Goal: Contribute content: Add original content to the website for others to see

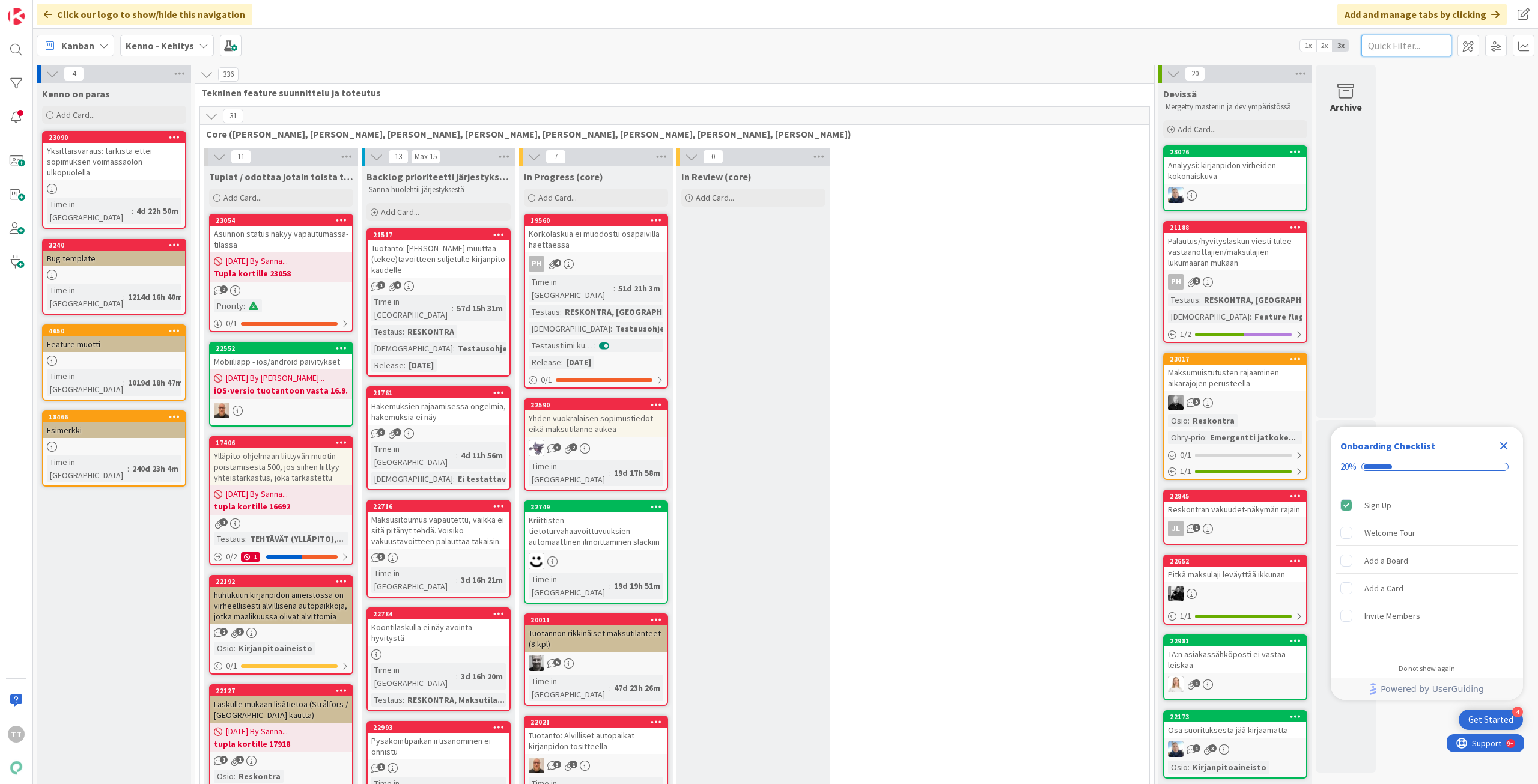
click at [1386, 45] on input "text" at bounding box center [1406, 46] width 90 height 21
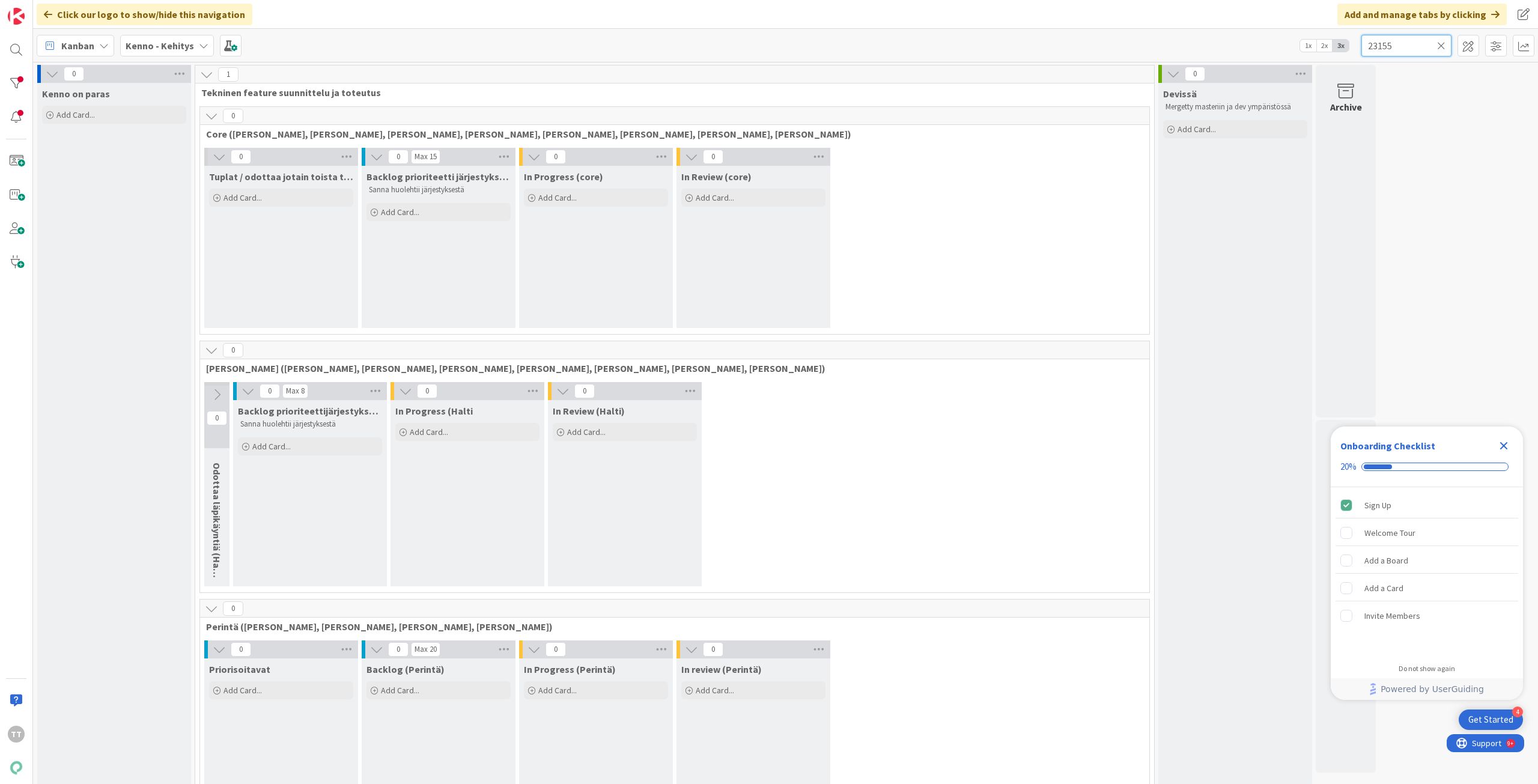
type input "23155"
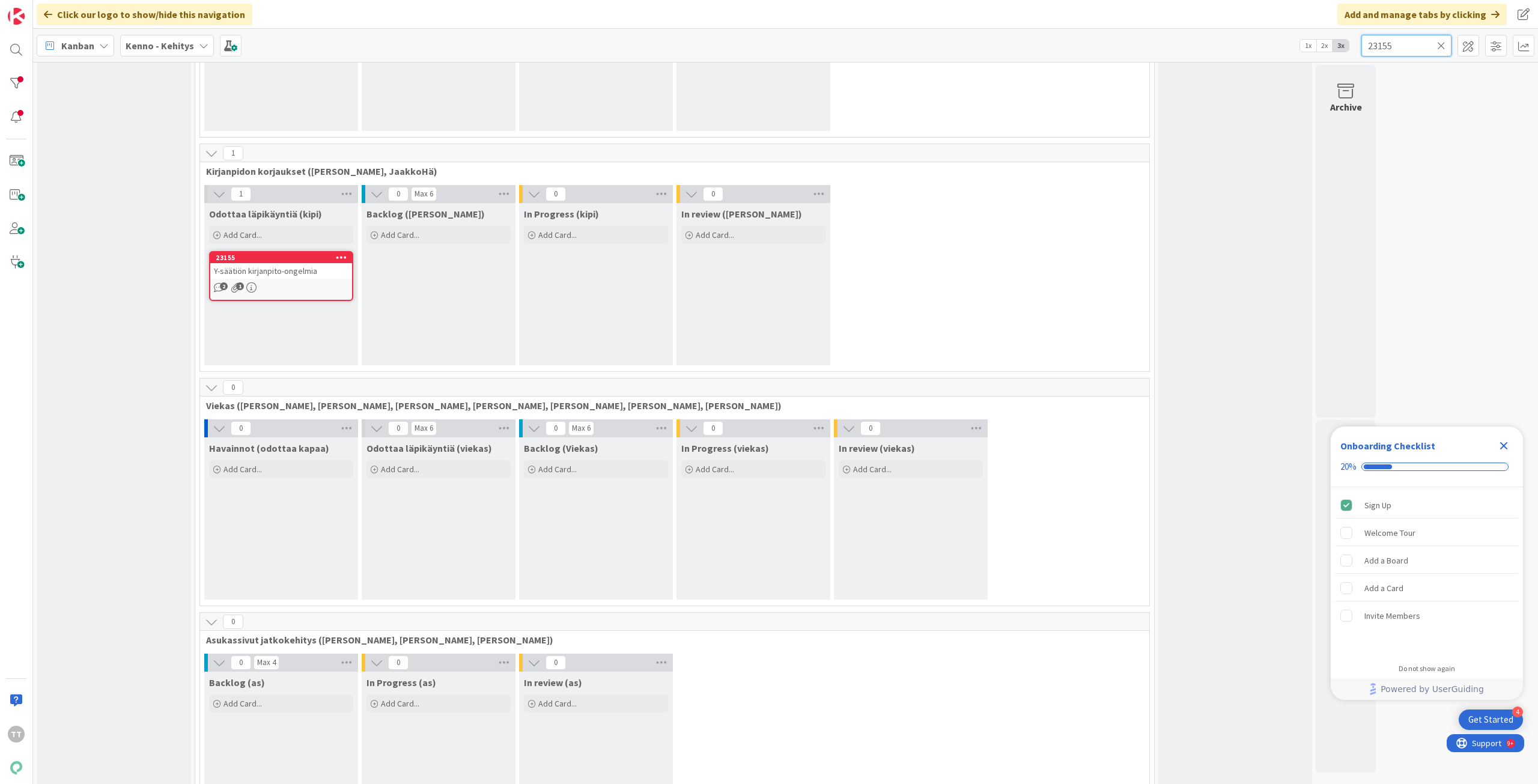
scroll to position [1141, 0]
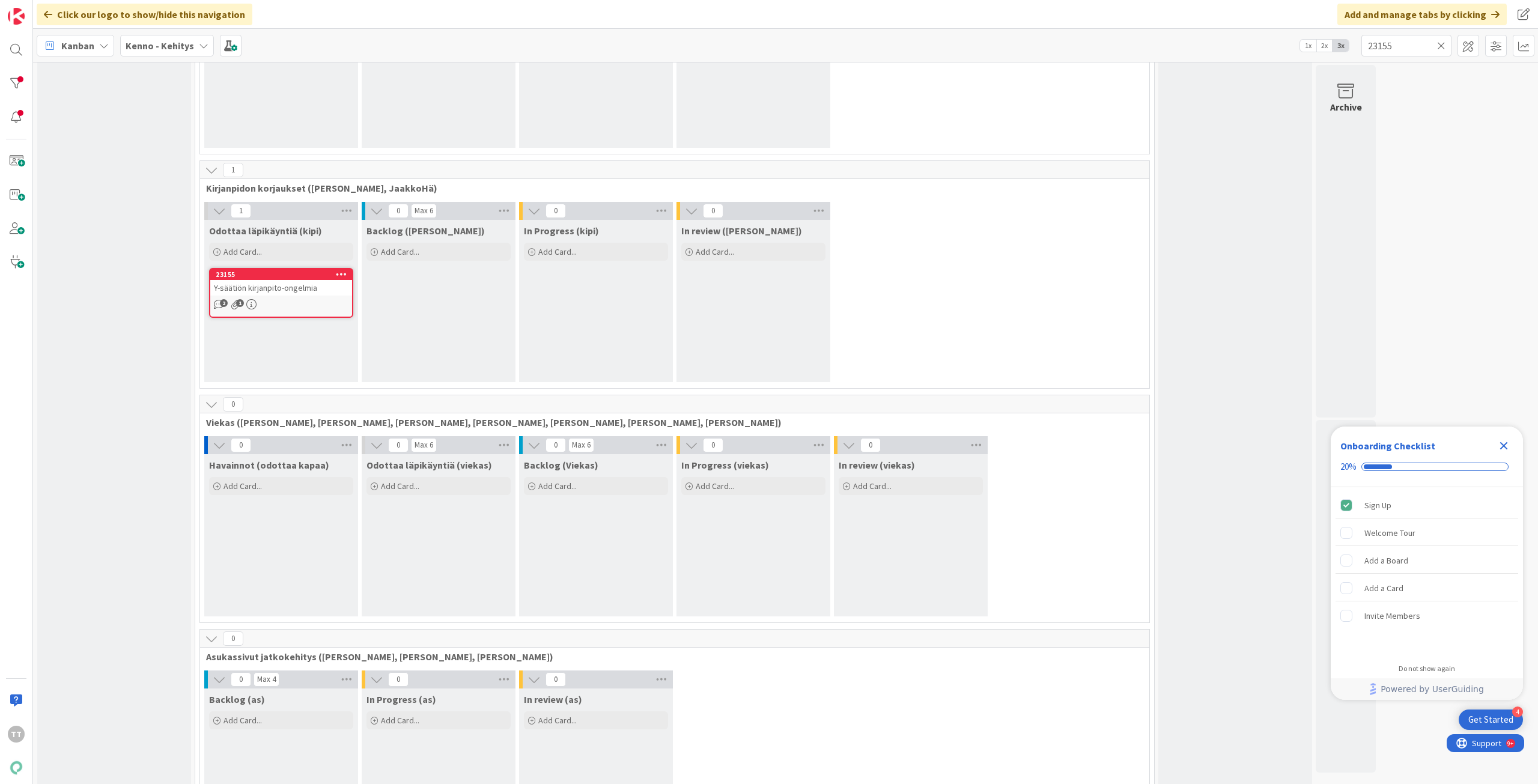
click at [1440, 48] on icon at bounding box center [1440, 46] width 8 height 11
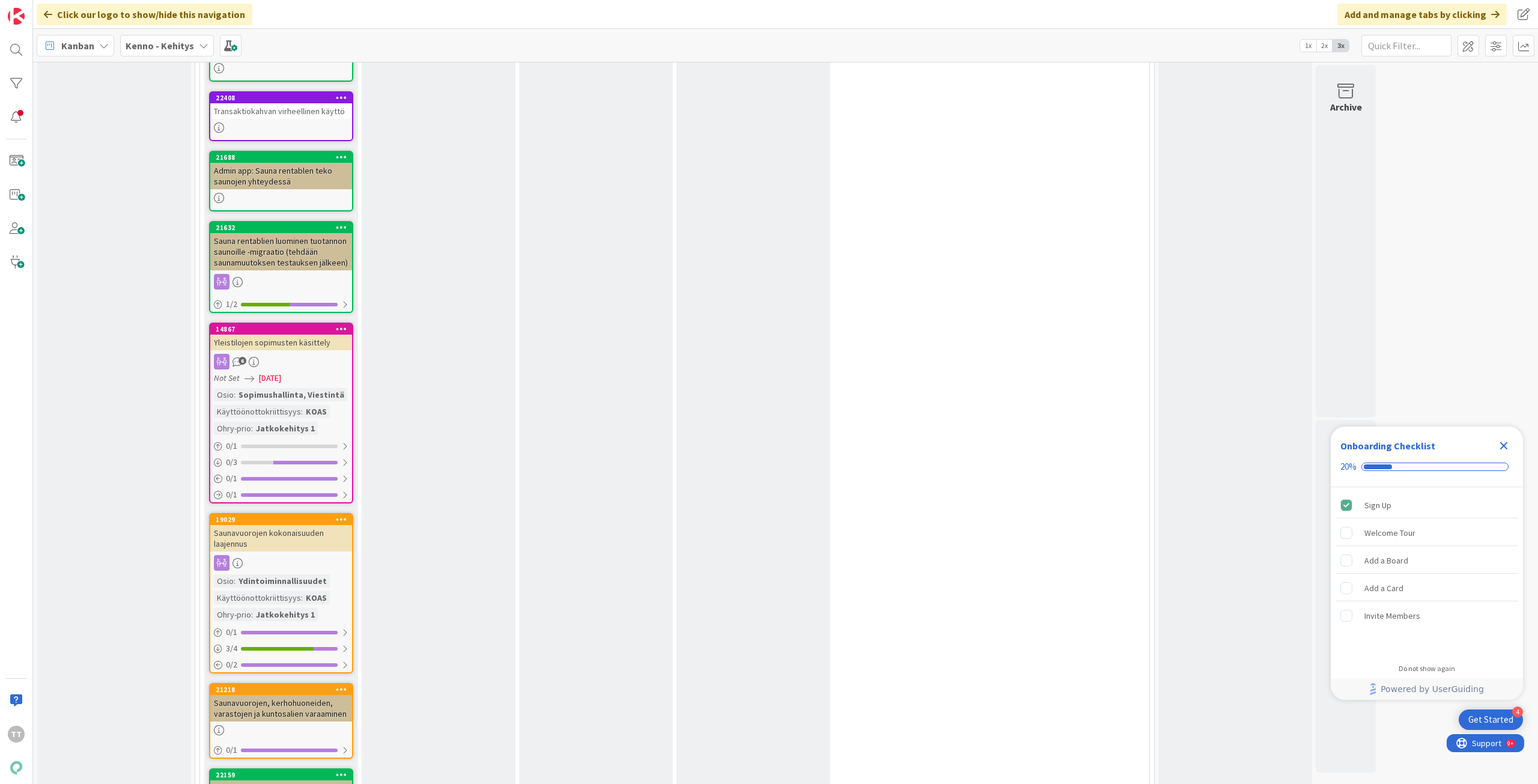
scroll to position [8046, 0]
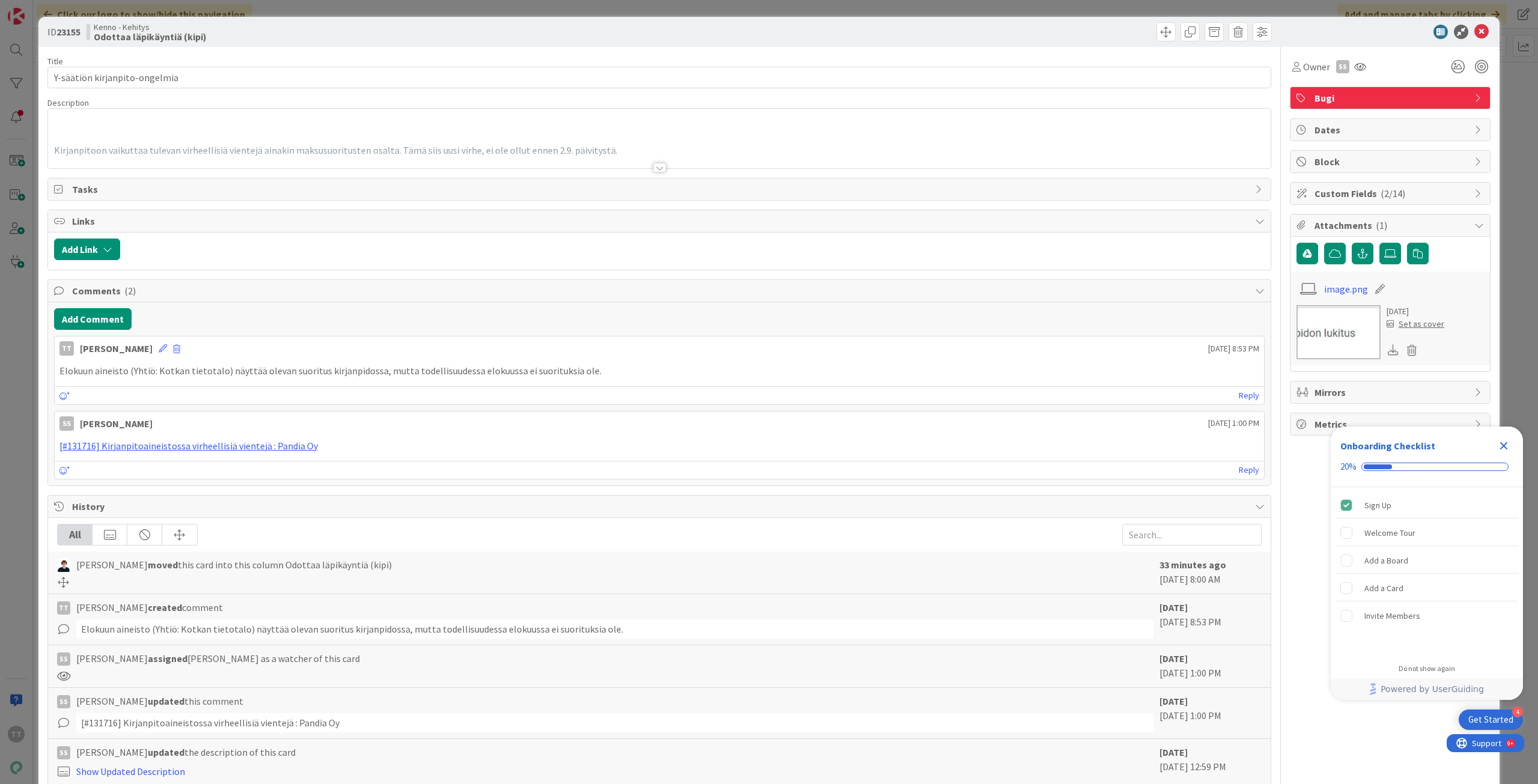
click at [656, 167] on div at bounding box center [659, 167] width 13 height 10
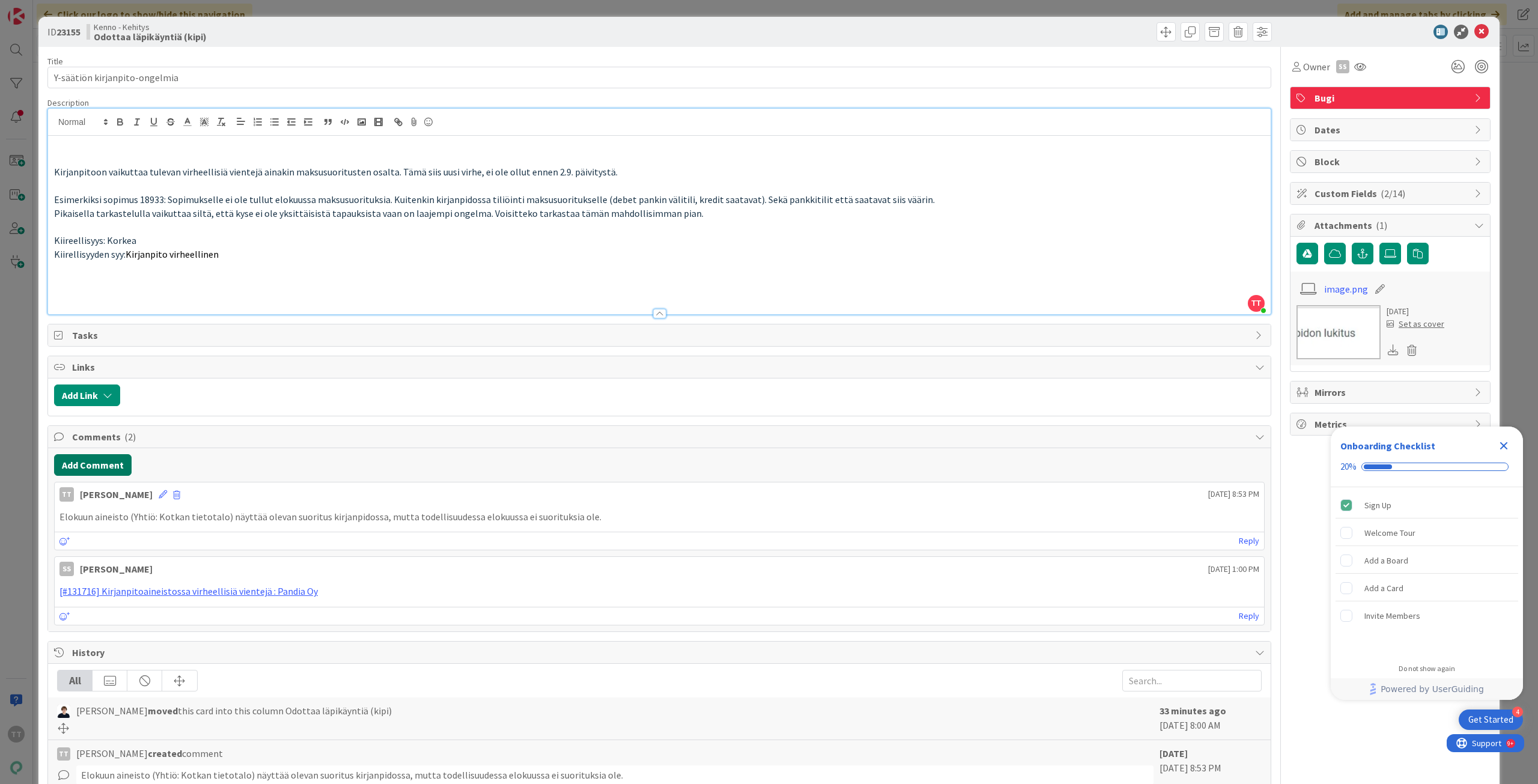
click at [85, 464] on button "Add Comment" at bounding box center [92, 464] width 78 height 21
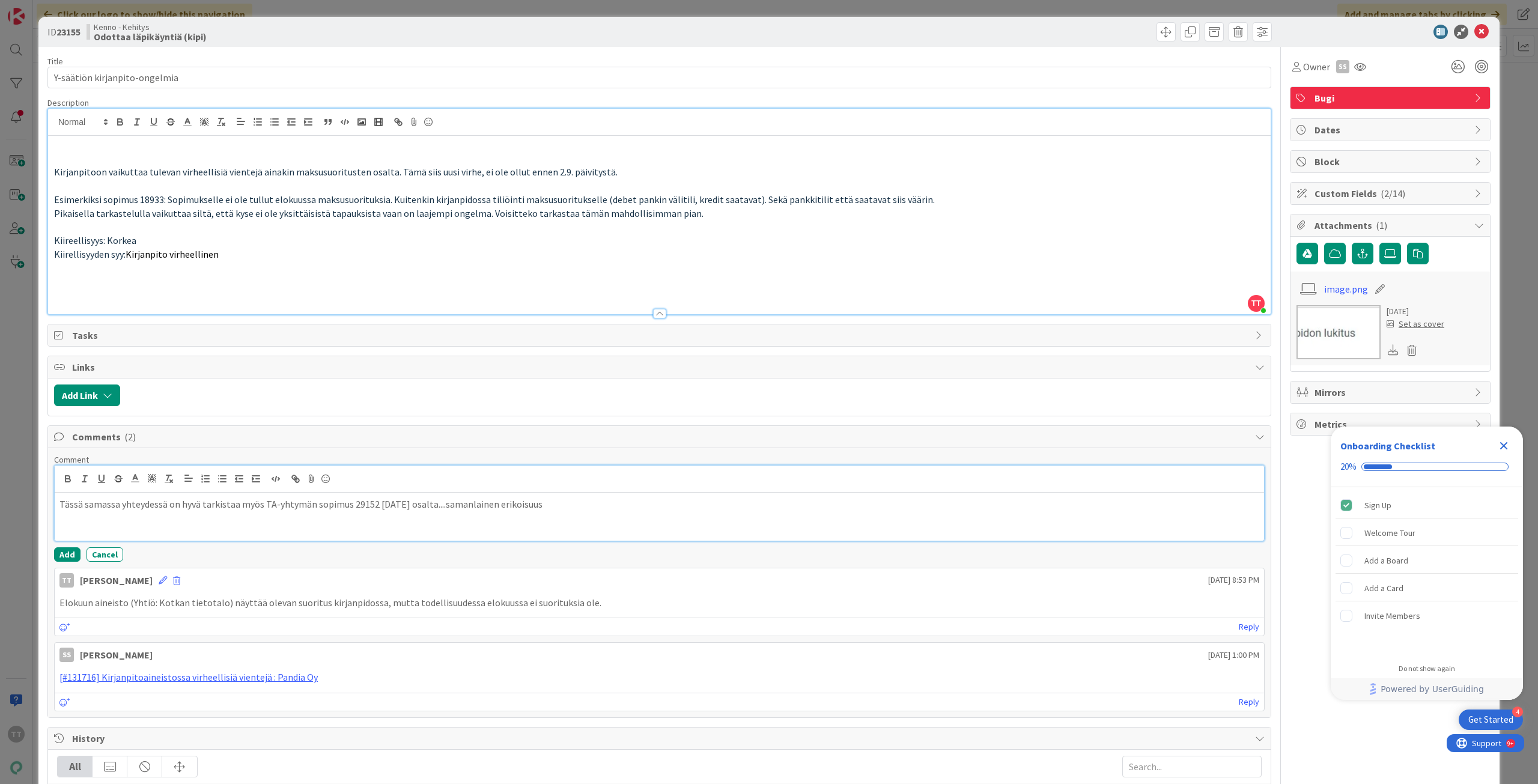
drag, startPoint x: 637, startPoint y: 510, endPoint x: 39, endPoint y: 521, distance: 598.1
click at [39, 521] on div "ID 23155 Kenno - Kehitys Odottaa läpikäyntiä (kipi) Title 29 / 128 Y-säätiön ki…" at bounding box center [769, 534] width 1461 height 1035
click at [1475, 30] on icon at bounding box center [1481, 32] width 14 height 14
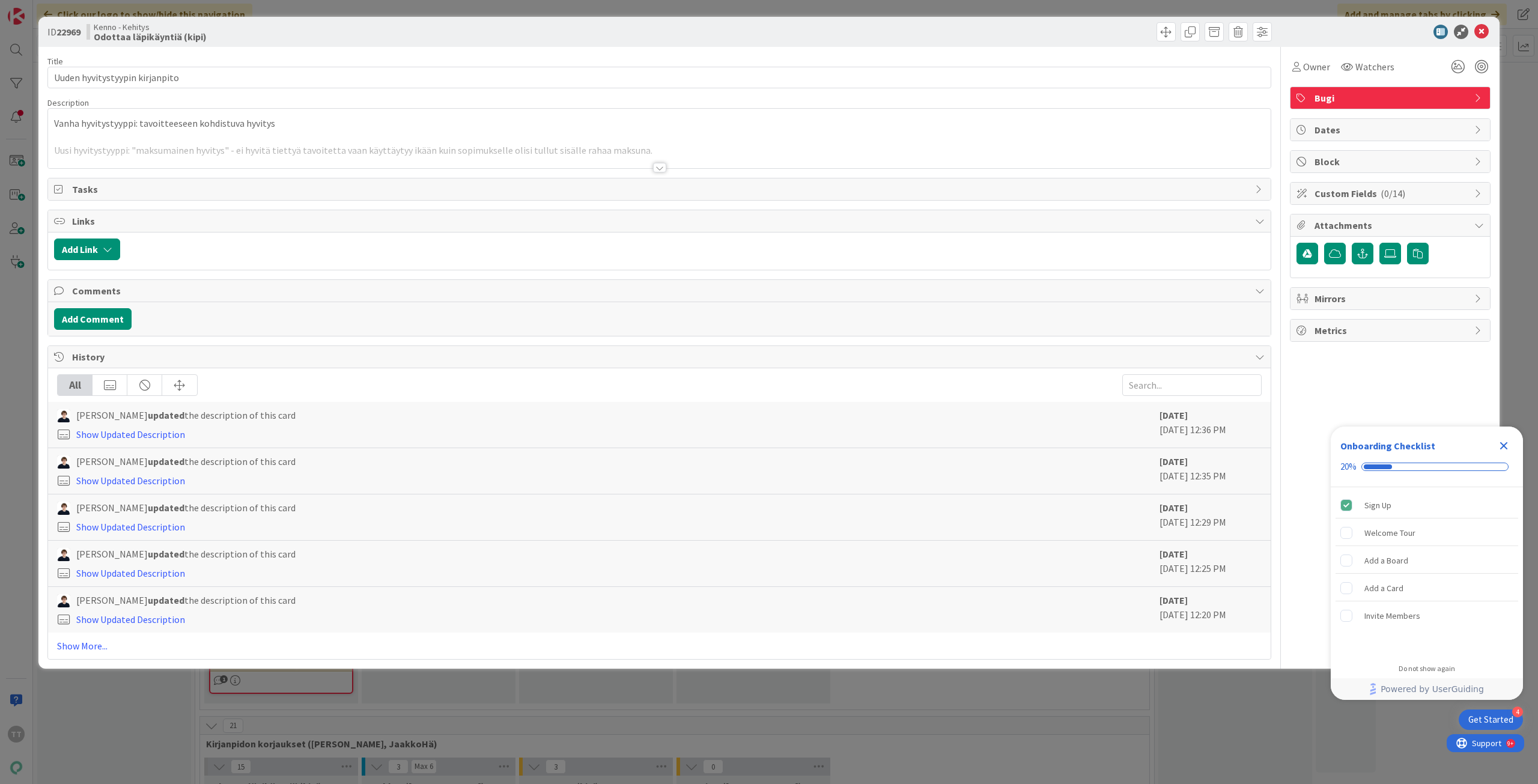
click at [660, 166] on div at bounding box center [659, 167] width 13 height 10
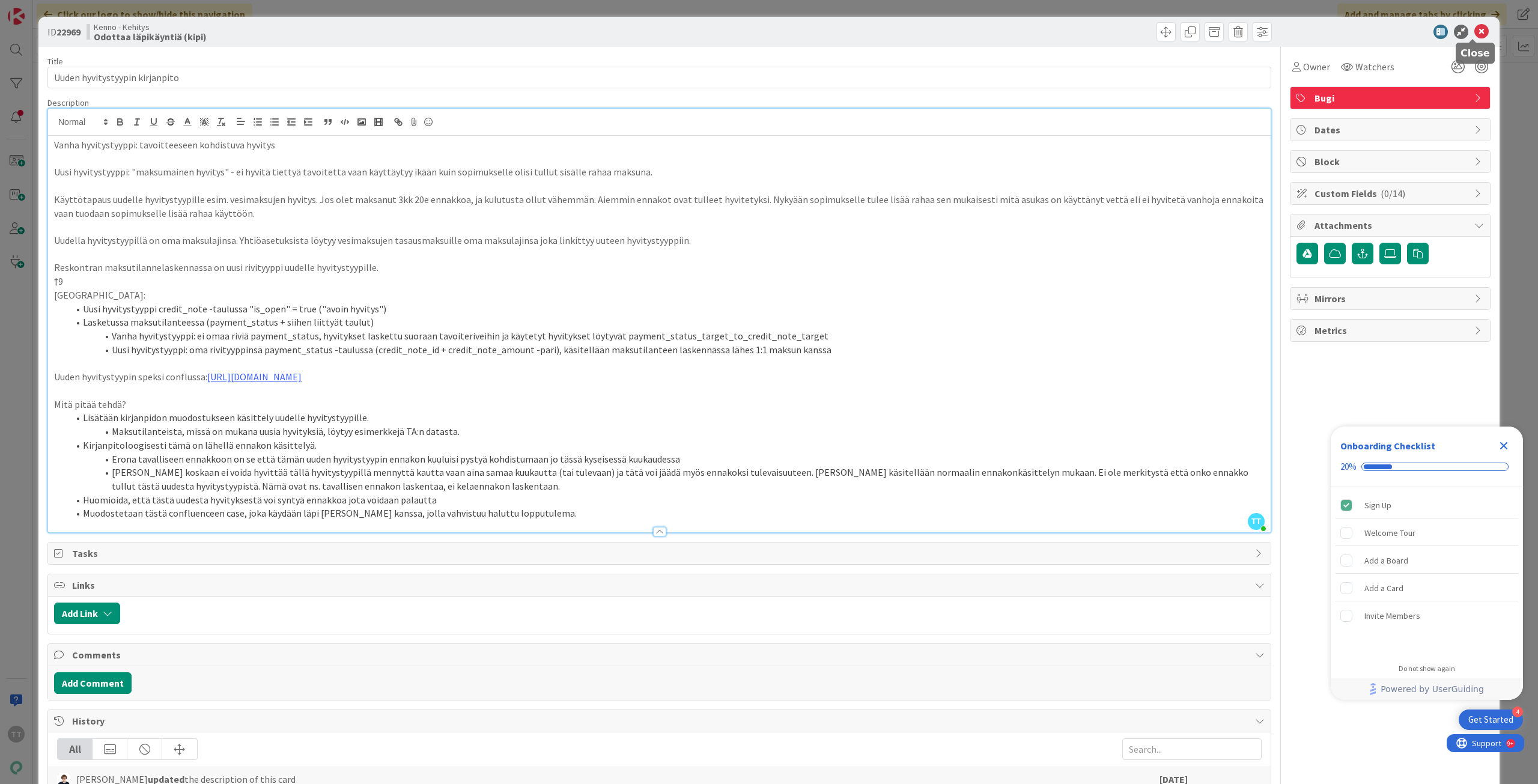
click at [1474, 34] on icon at bounding box center [1481, 32] width 14 height 14
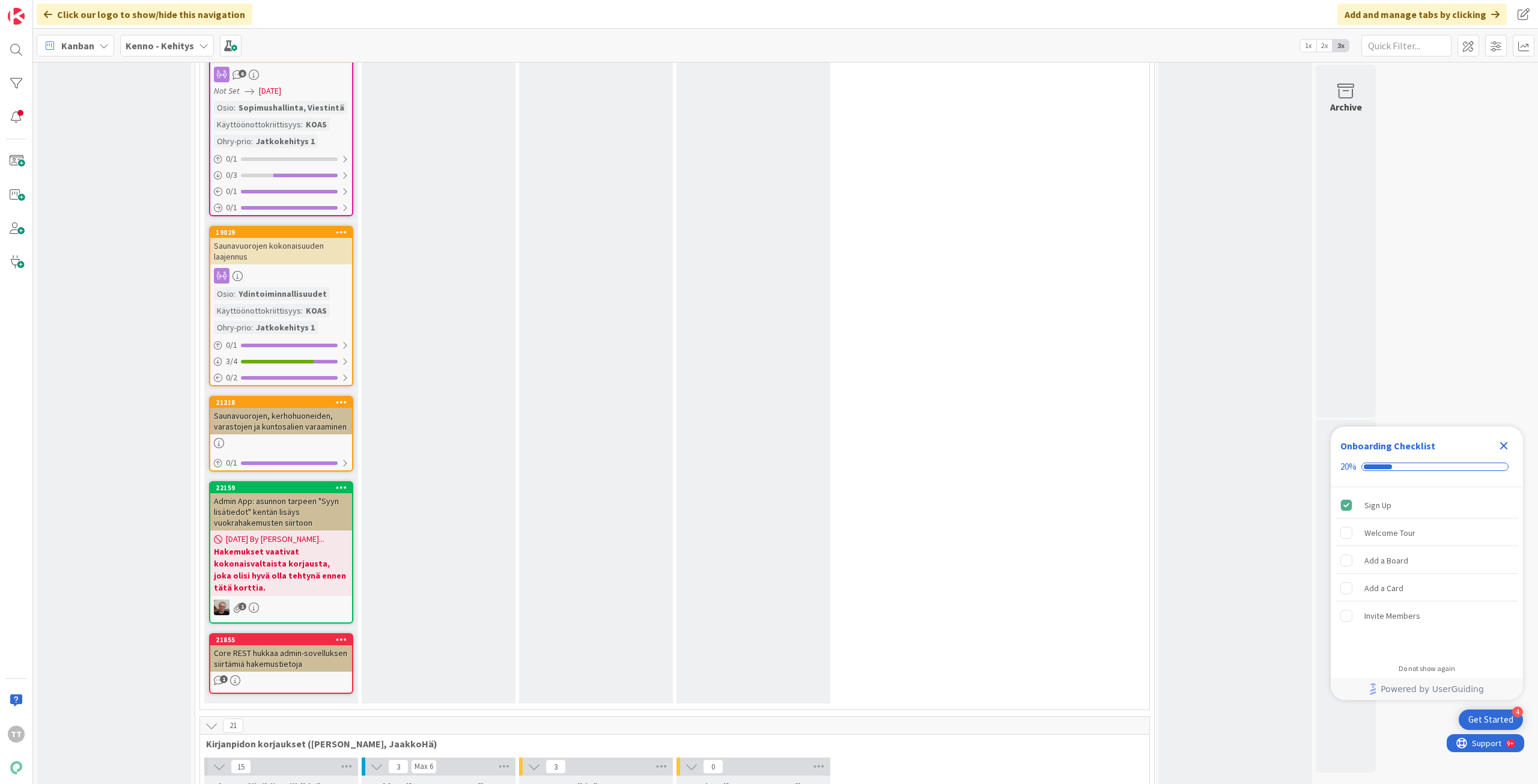
click at [1503, 444] on icon "Close Checklist" at bounding box center [1503, 446] width 8 height 8
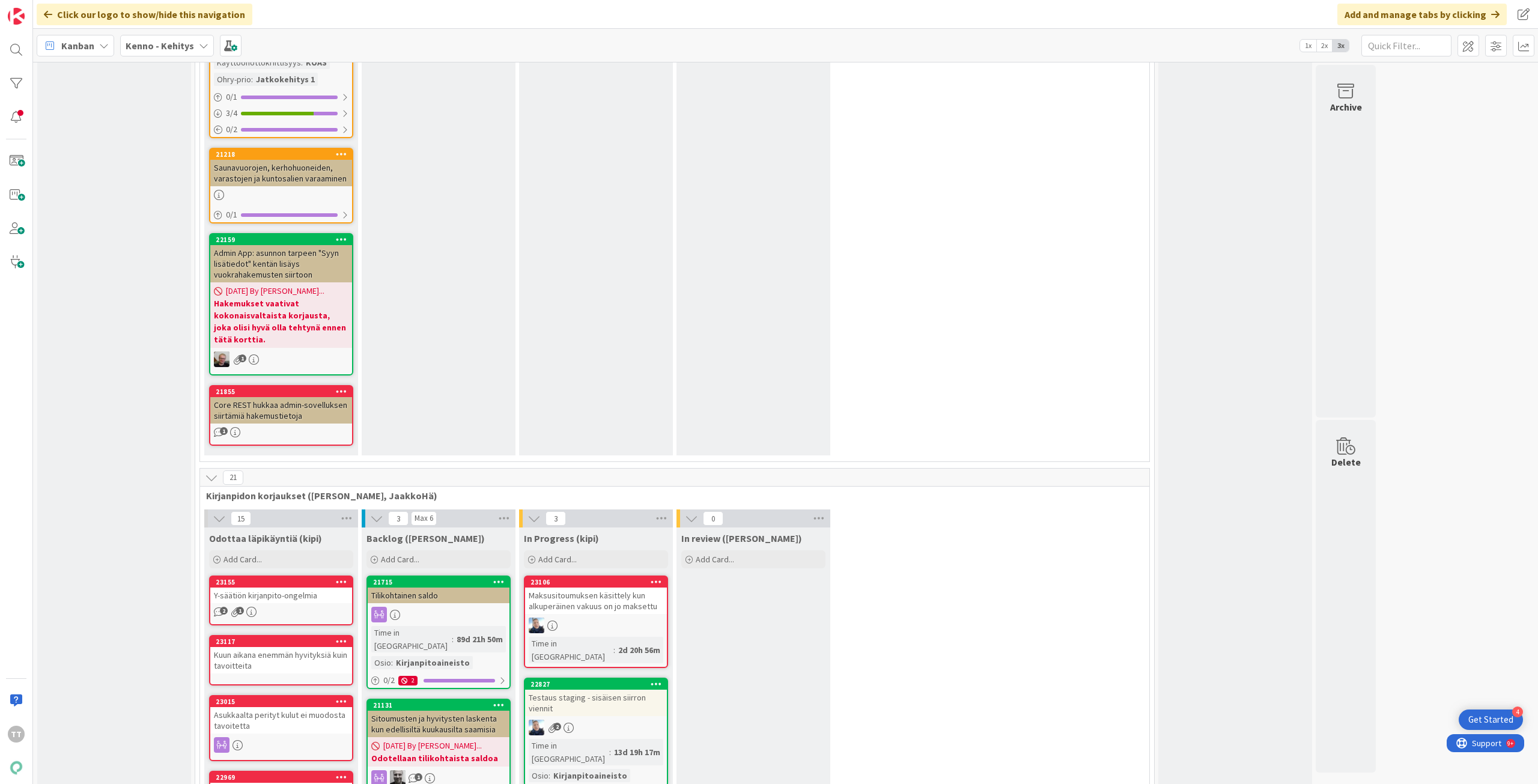
scroll to position [8287, 0]
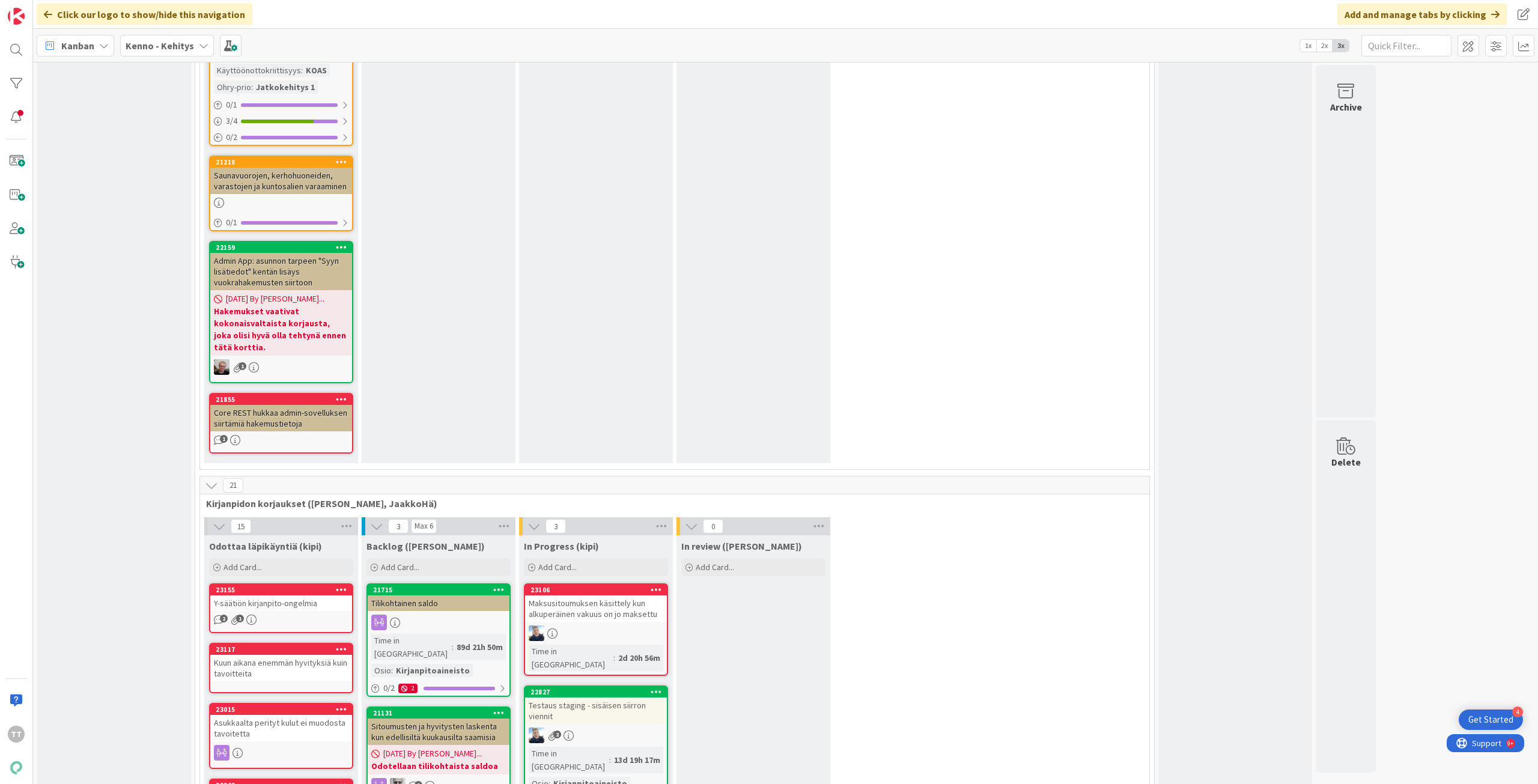
click at [300, 595] on div "Y-säätiön kirjanpito-ongelmia" at bounding box center [281, 602] width 141 height 15
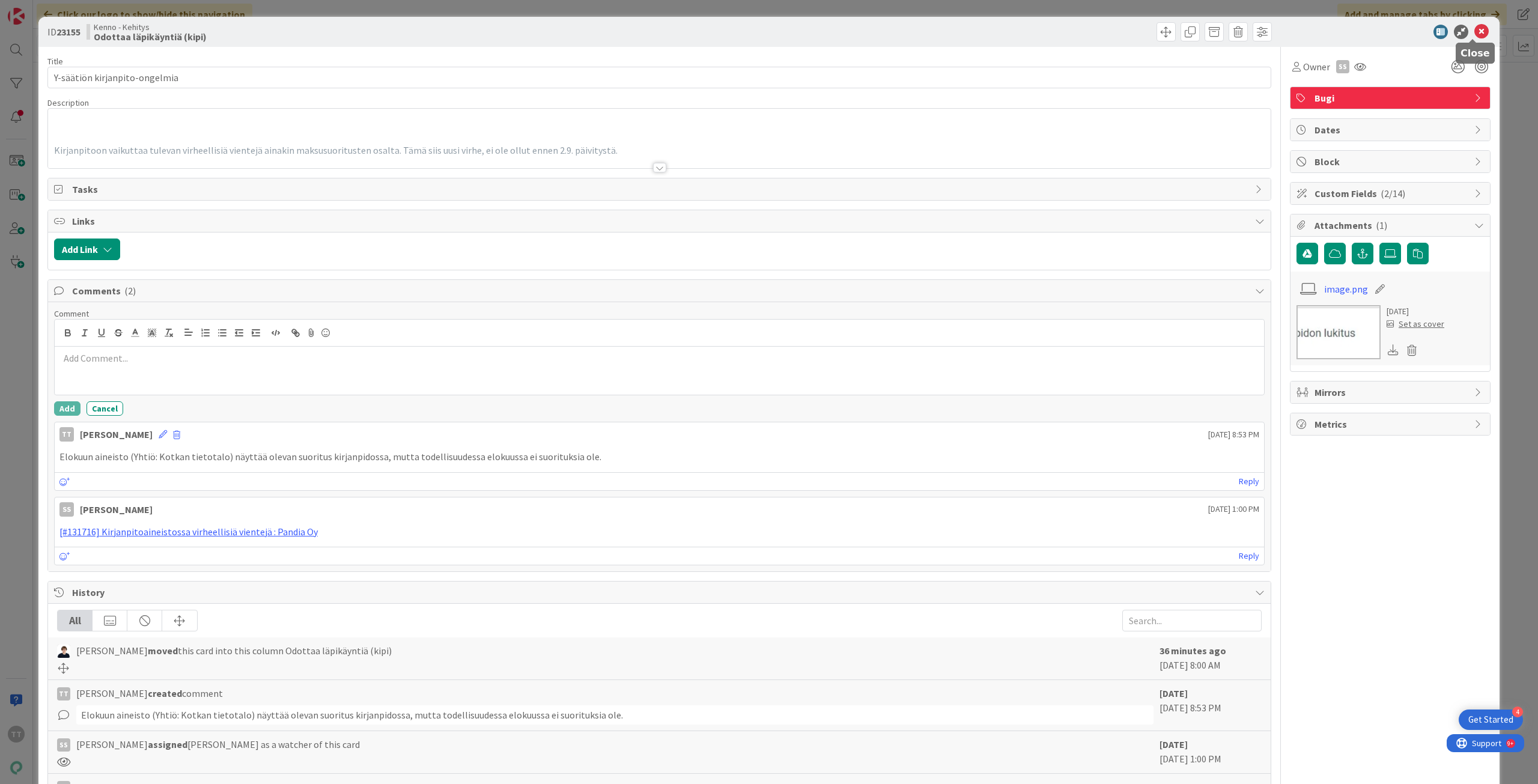
click at [1475, 31] on icon at bounding box center [1481, 32] width 14 height 14
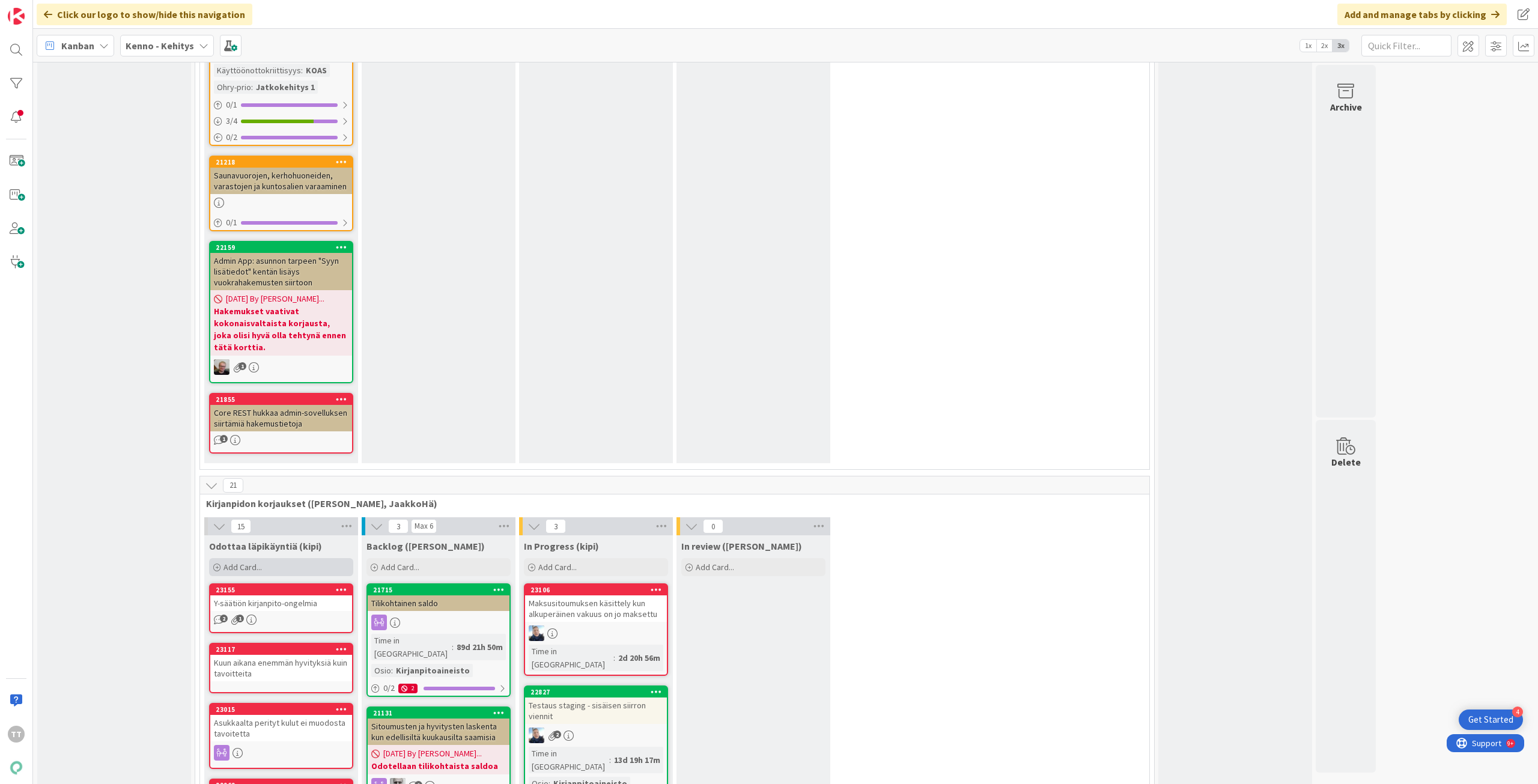
click at [226, 561] on span "Add Card..." at bounding box center [243, 567] width 38 height 11
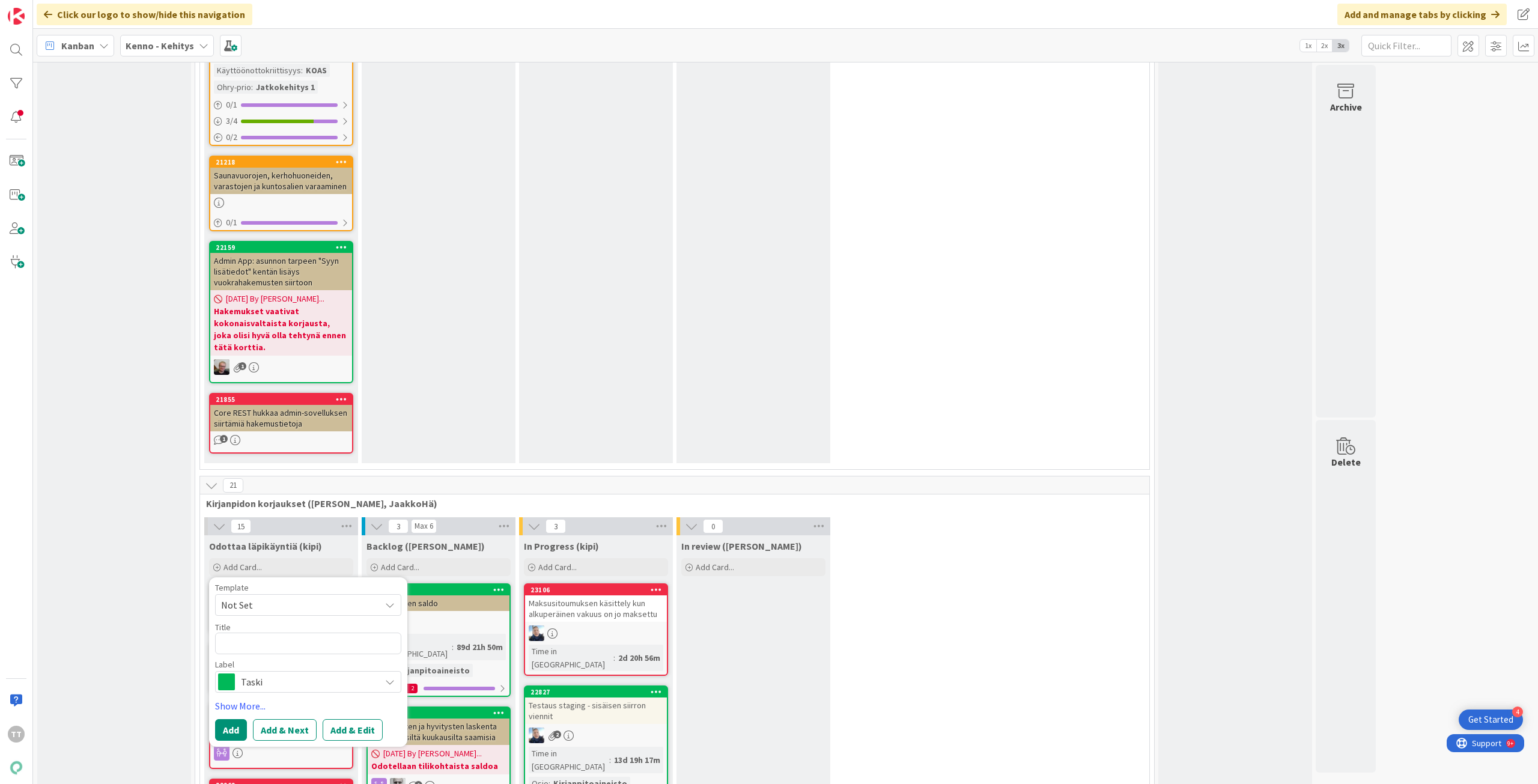
click at [333, 597] on span "Not Set" at bounding box center [296, 604] width 150 height 15
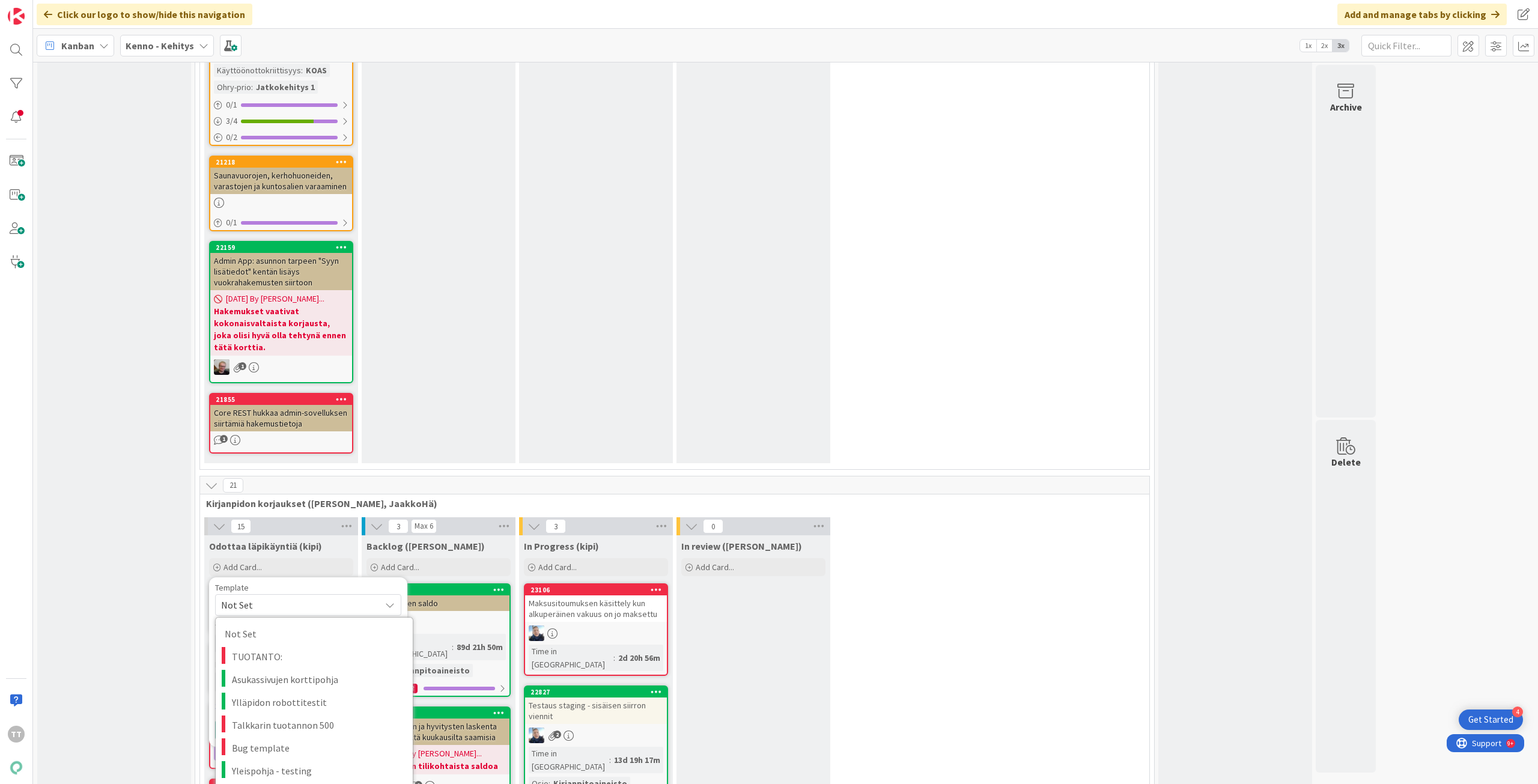
click at [331, 597] on span "Not Set" at bounding box center [296, 604] width 150 height 15
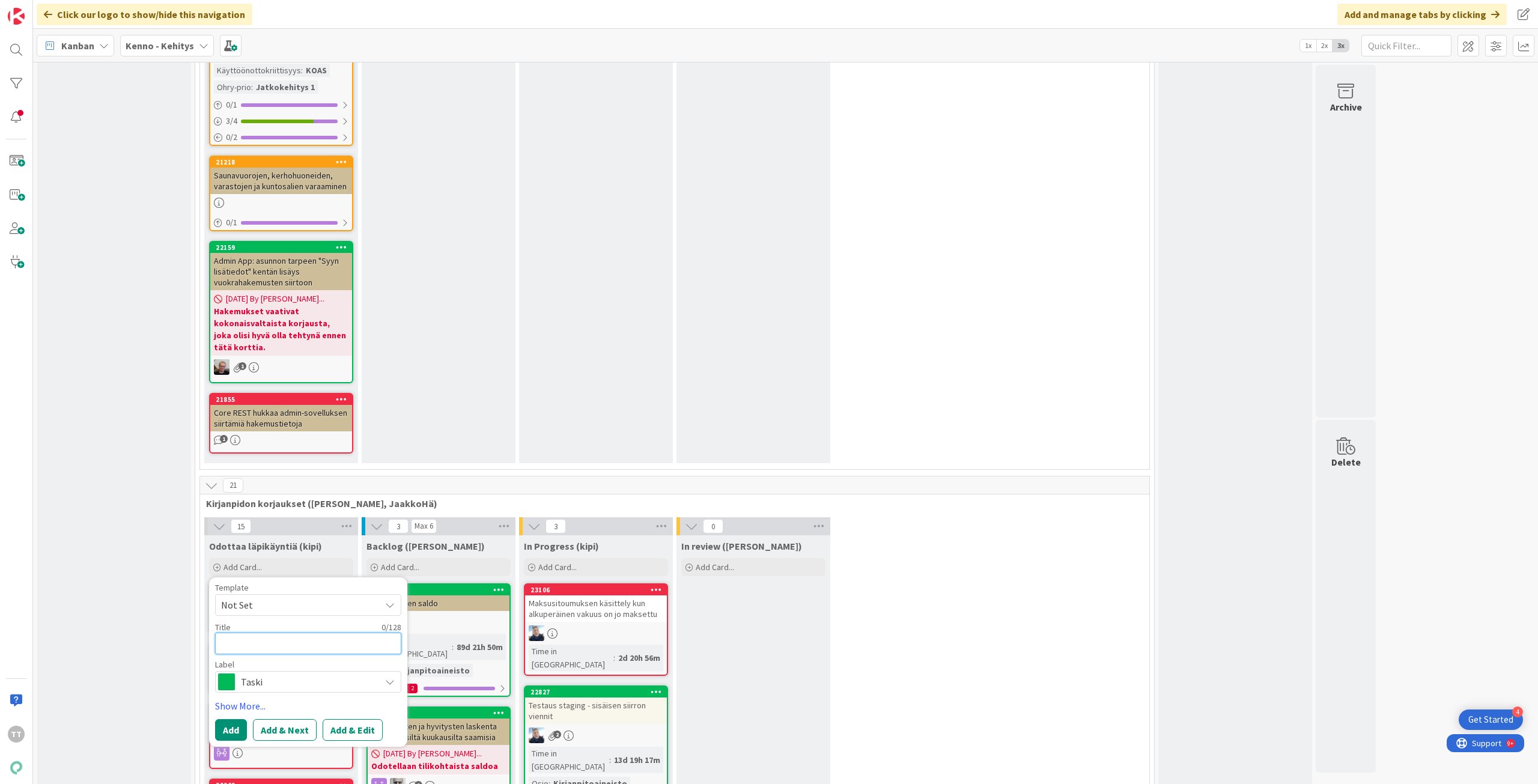
click at [270, 632] on textarea at bounding box center [308, 643] width 186 height 21
type textarea "x"
type textarea "E"
type textarea "x"
type textarea "En"
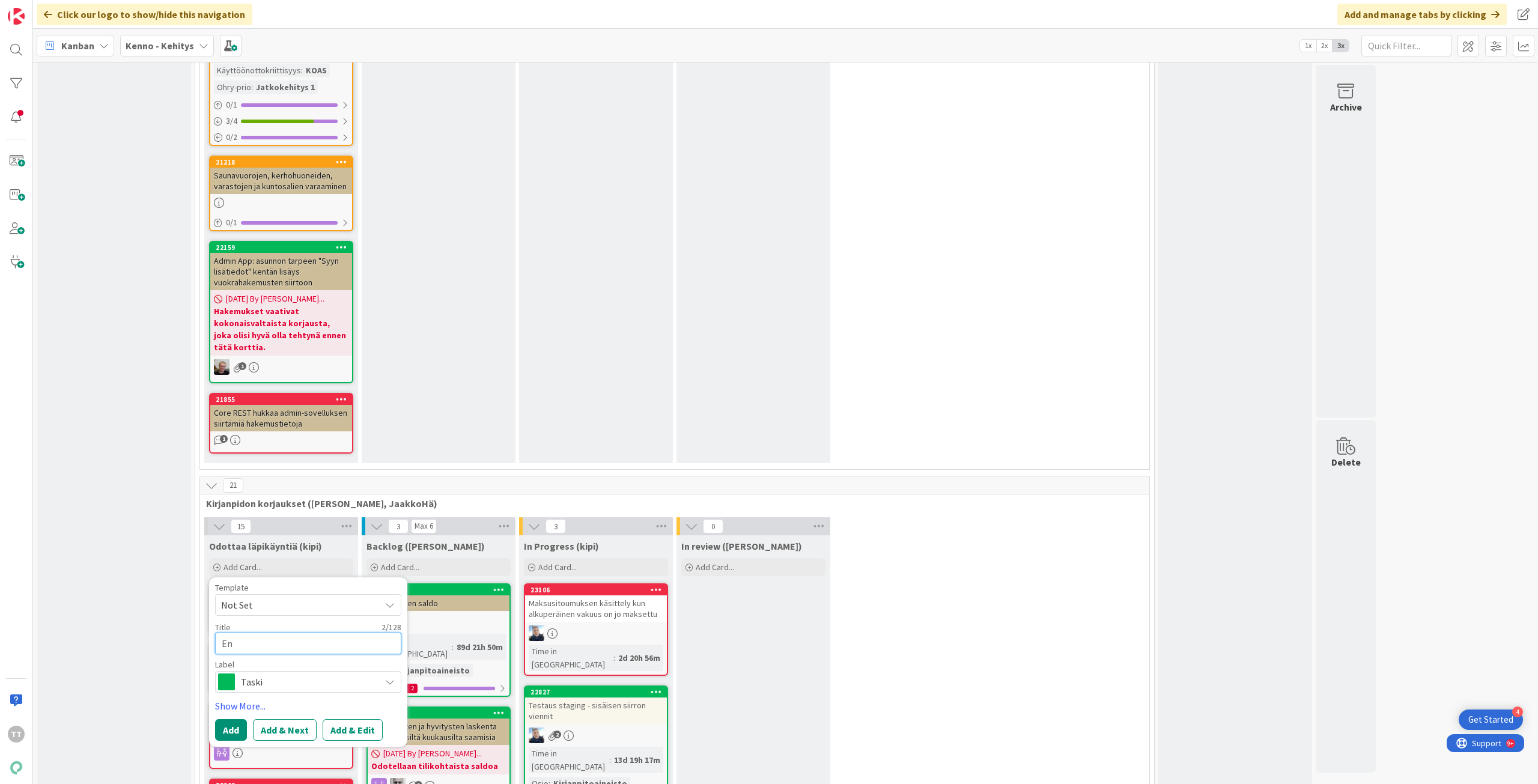
type textarea "x"
type textarea "Enn"
type textarea "x"
type textarea "Enna"
type textarea "x"
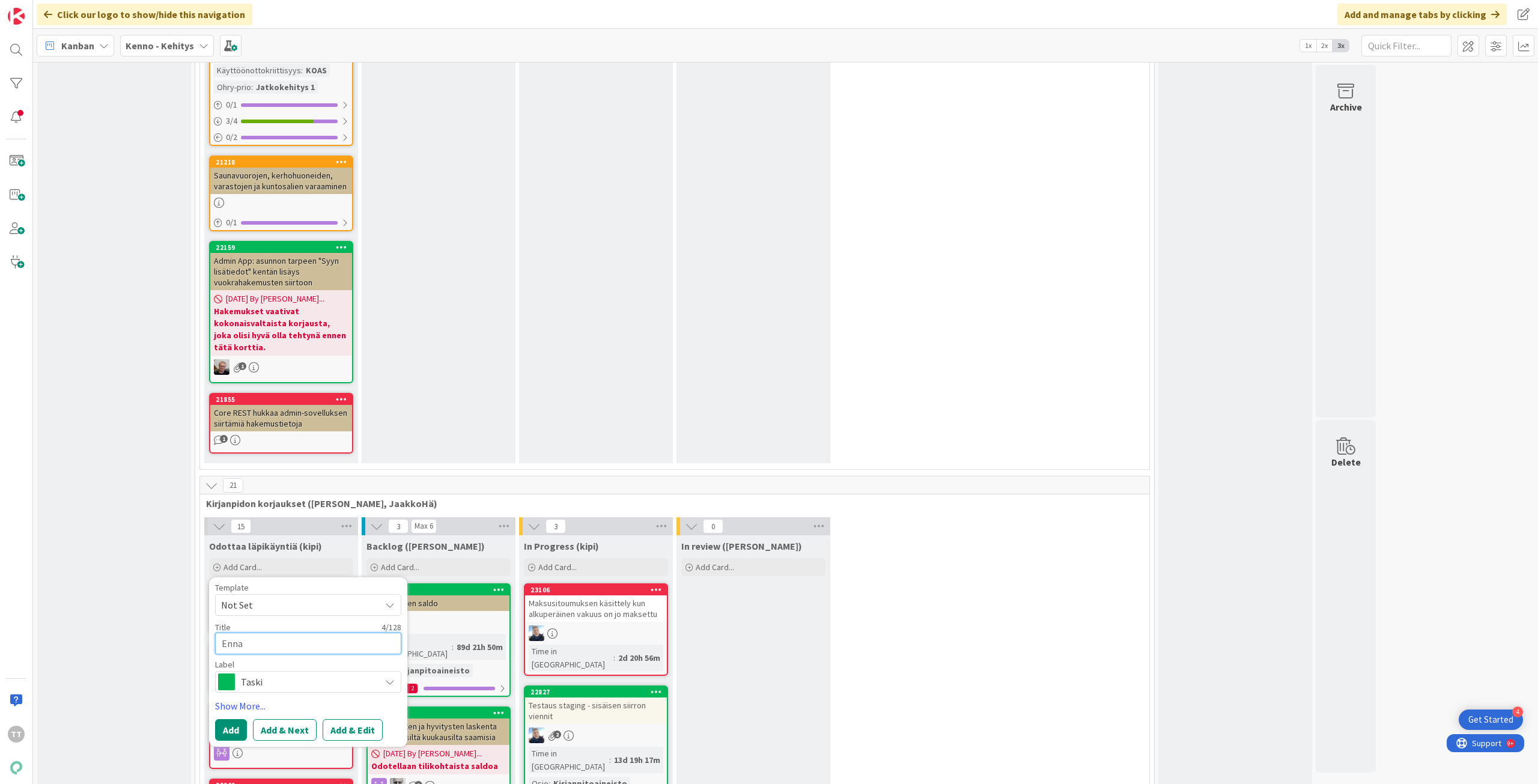
type textarea "Enn"
type textarea "x"
type textarea "En"
type textarea "x"
type textarea "E"
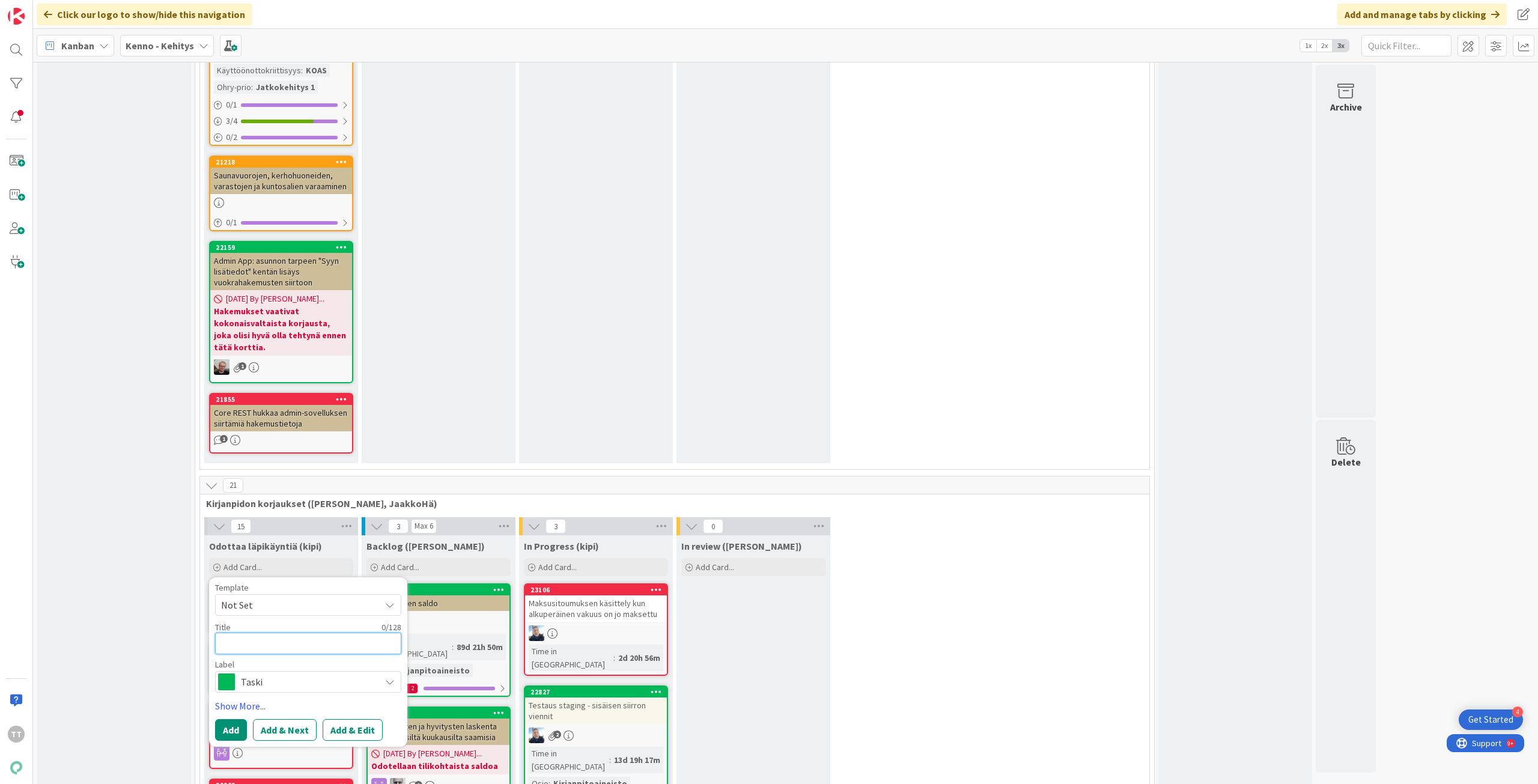
type textarea "x"
type textarea "S"
type textarea "x"
type textarea "Su"
type textarea "x"
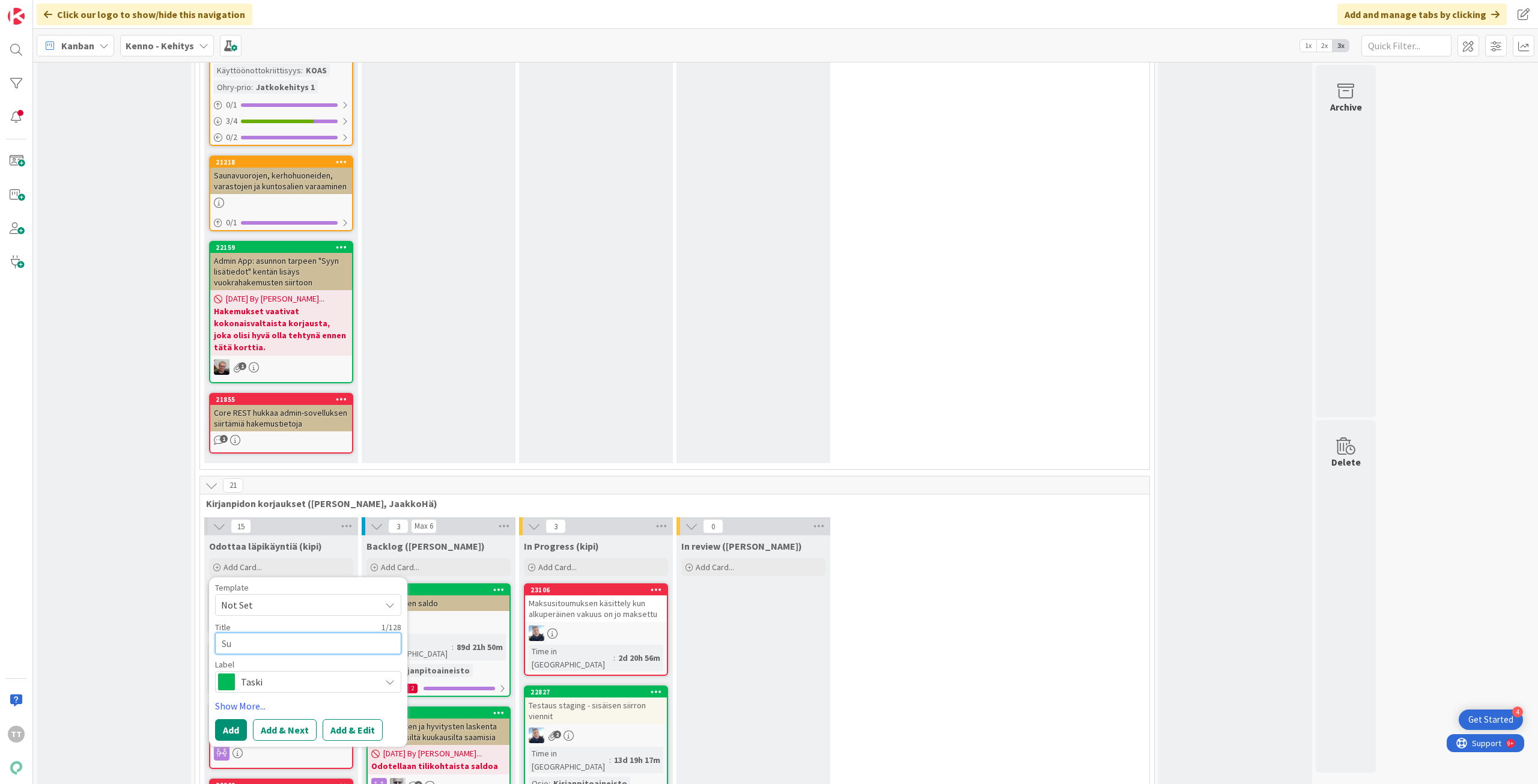
type textarea "Suo"
type textarea "x"
type textarea "Suor"
type textarea "x"
type textarea "Suori"
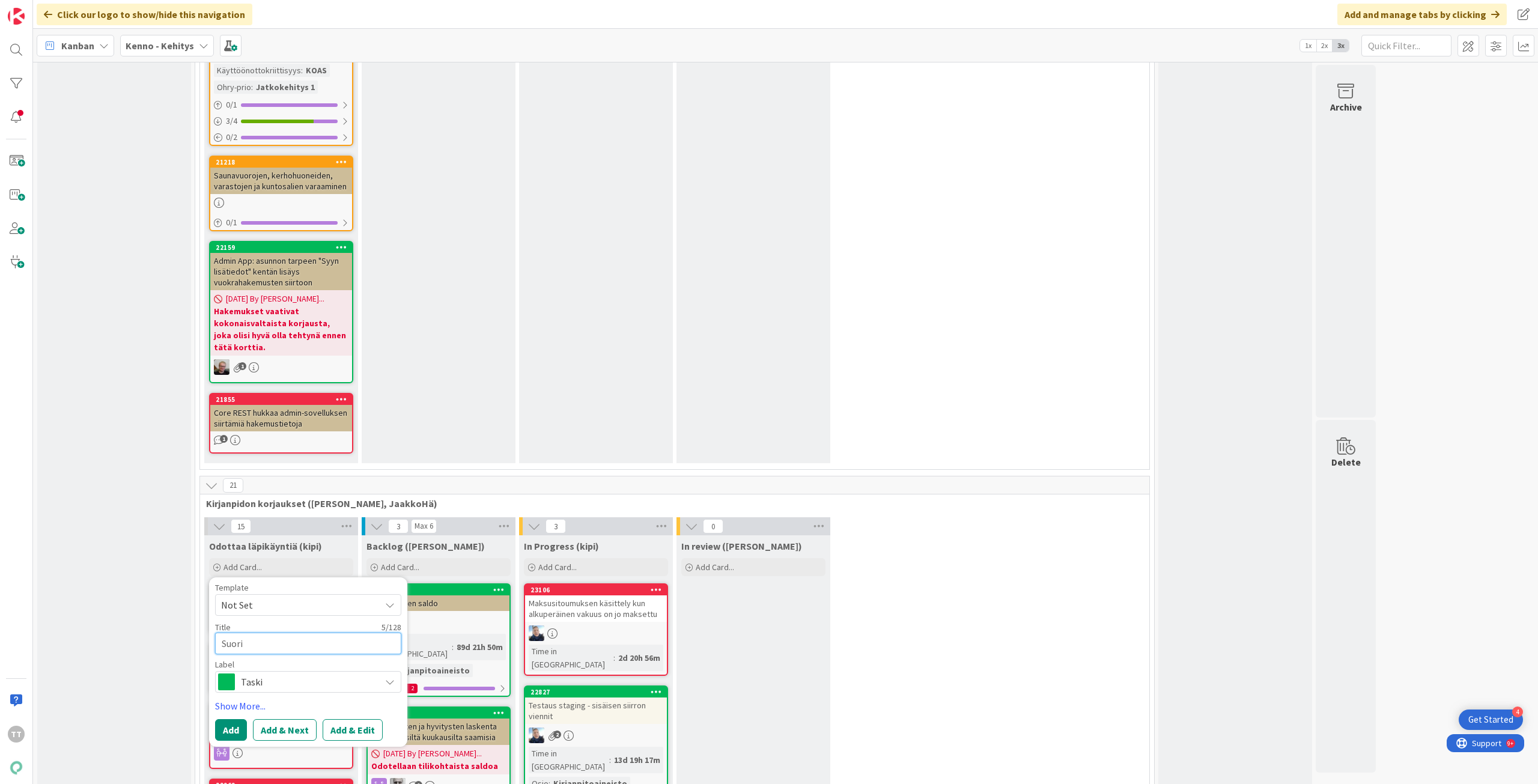
type textarea "x"
type textarea "Suorit"
type textarea "x"
type textarea "Suoritu"
type textarea "x"
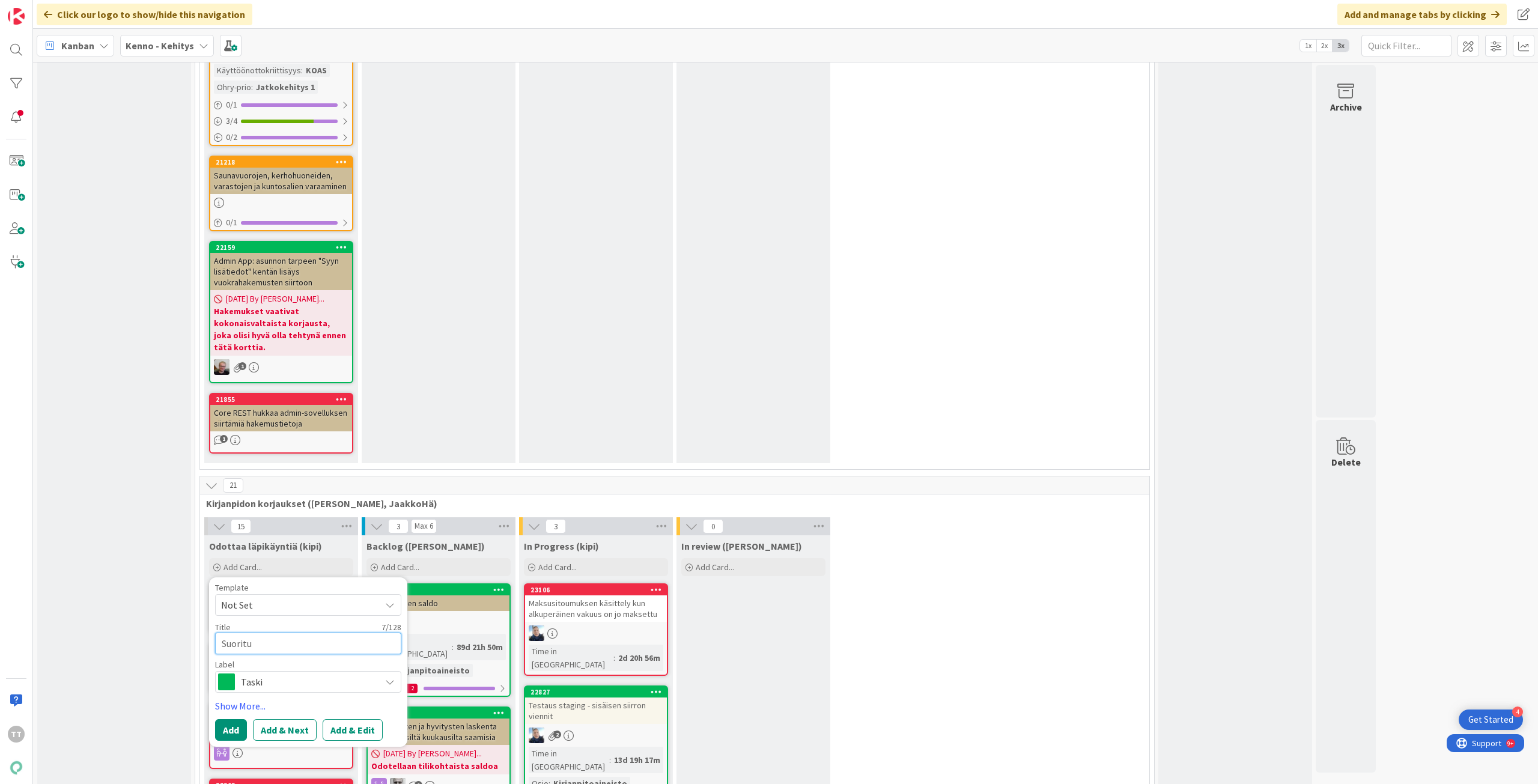
type textarea "Suorituk"
type textarea "x"
type textarea "Suorituks"
type textarea "x"
type textarea "Suoritukse"
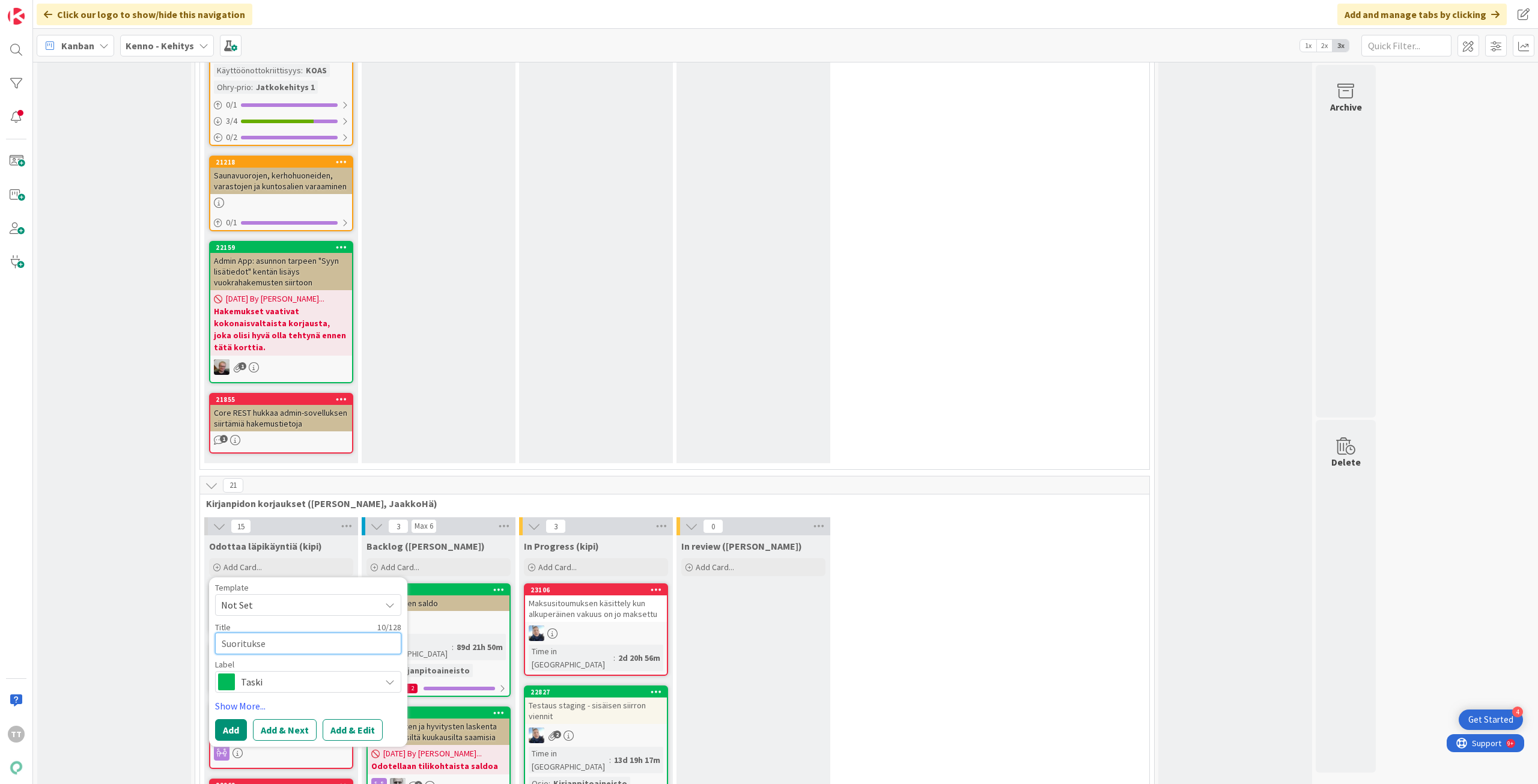
type textarea "x"
type textarea "Suorituksen"
type textarea "x"
type textarea "Suorituksen"
type textarea "x"
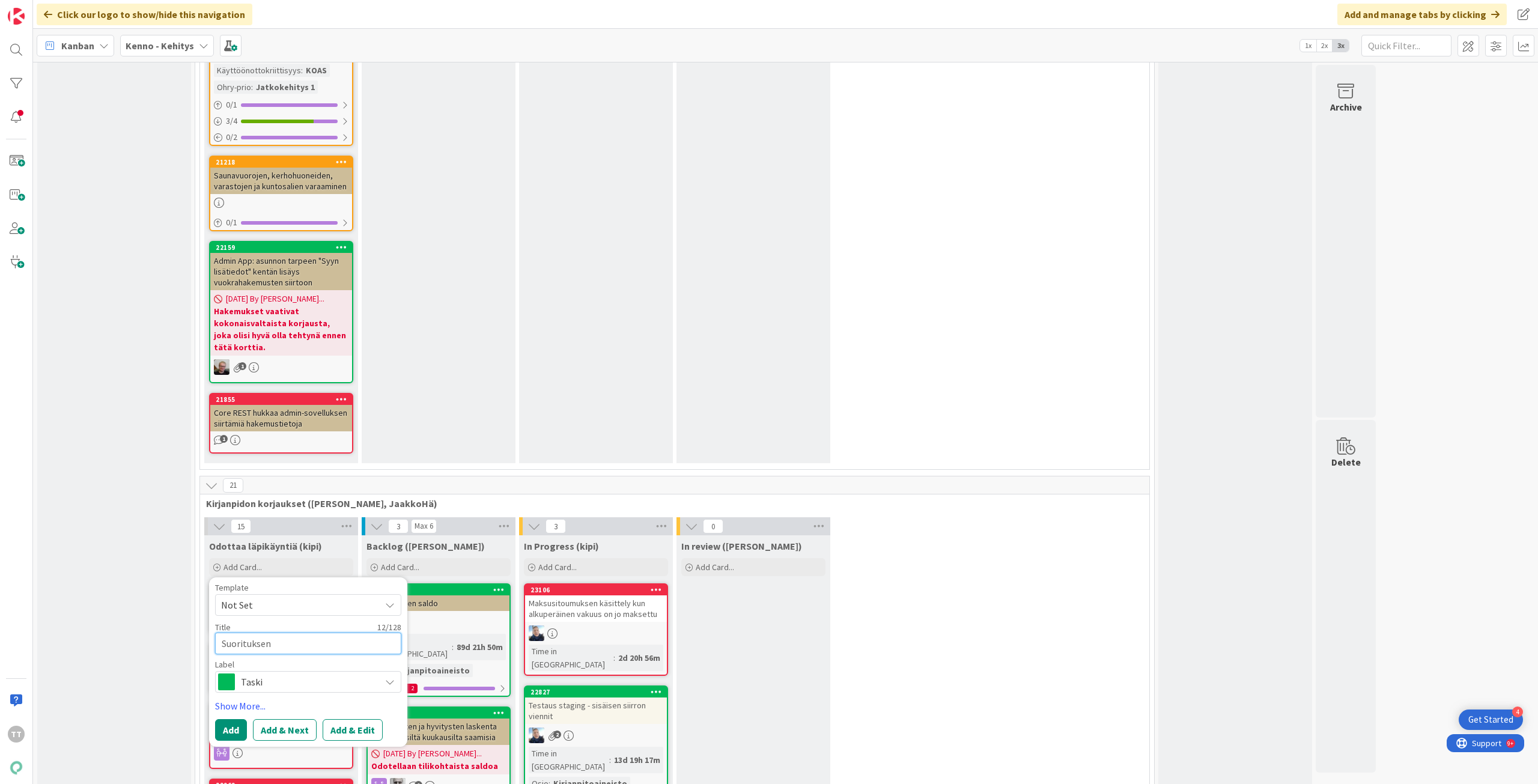
type textarea "Suorituksen"
type textarea "x"
type textarea "Suorituksen/"
type textarea "x"
type textarea "Suorituksen/E"
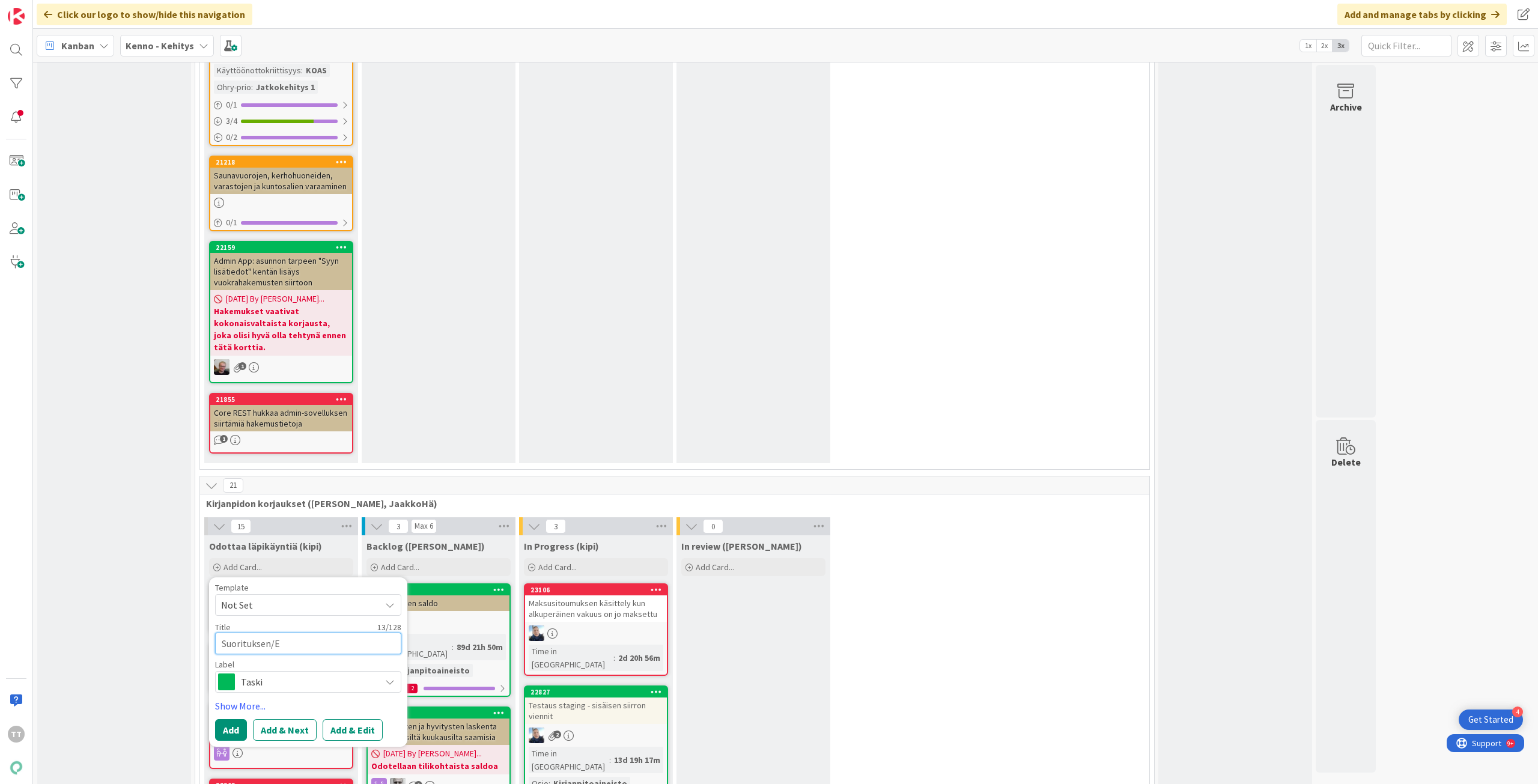
type textarea "x"
type textarea "Suorituksen/En"
type textarea "x"
type textarea "Suorituksen/Enn"
type textarea "x"
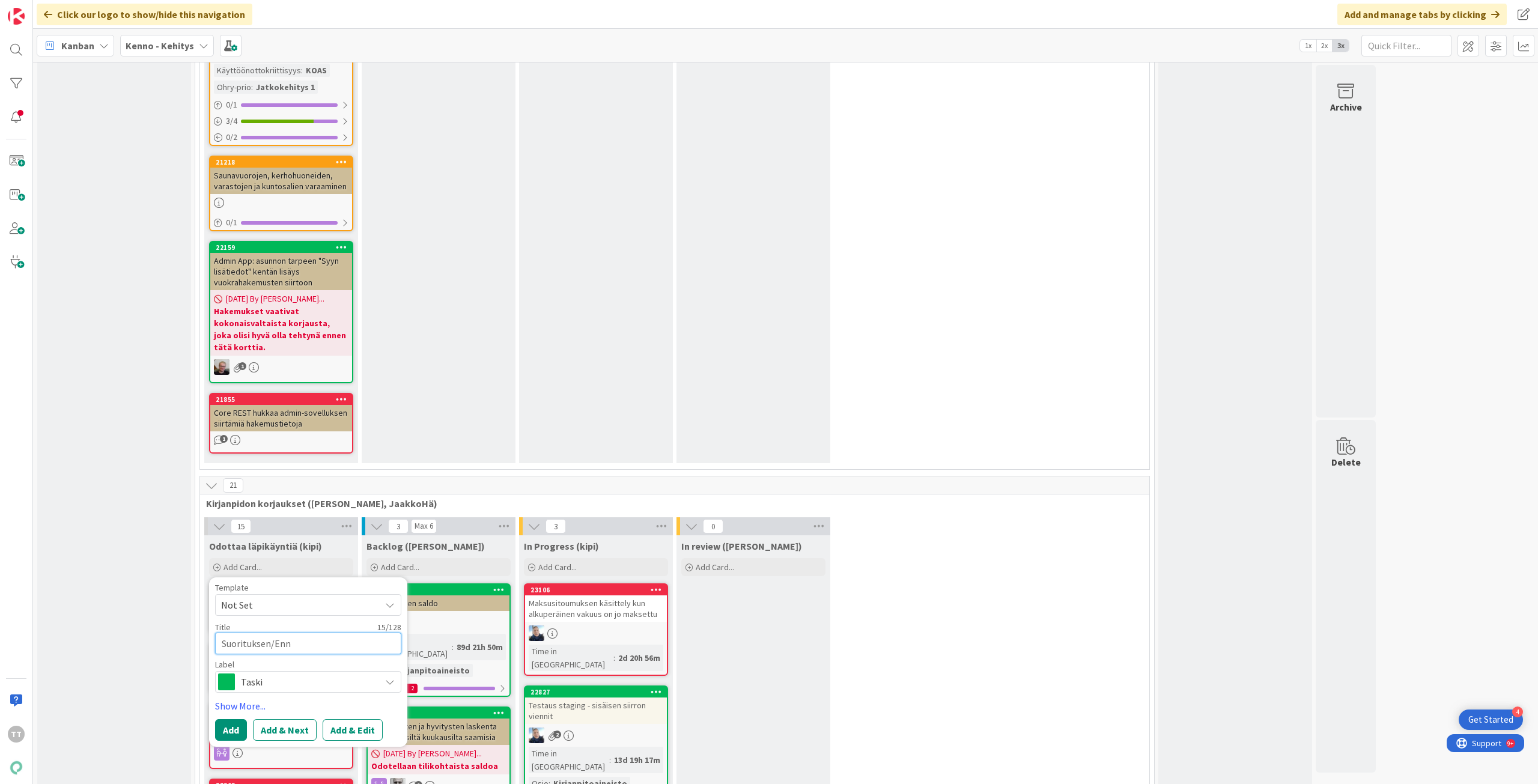
type textarea "Suorituksen/Enna"
type textarea "x"
type textarea "Suorituksen/Ennak"
type textarea "x"
type textarea "Suorituksen/[GEOGRAPHIC_DATA]"
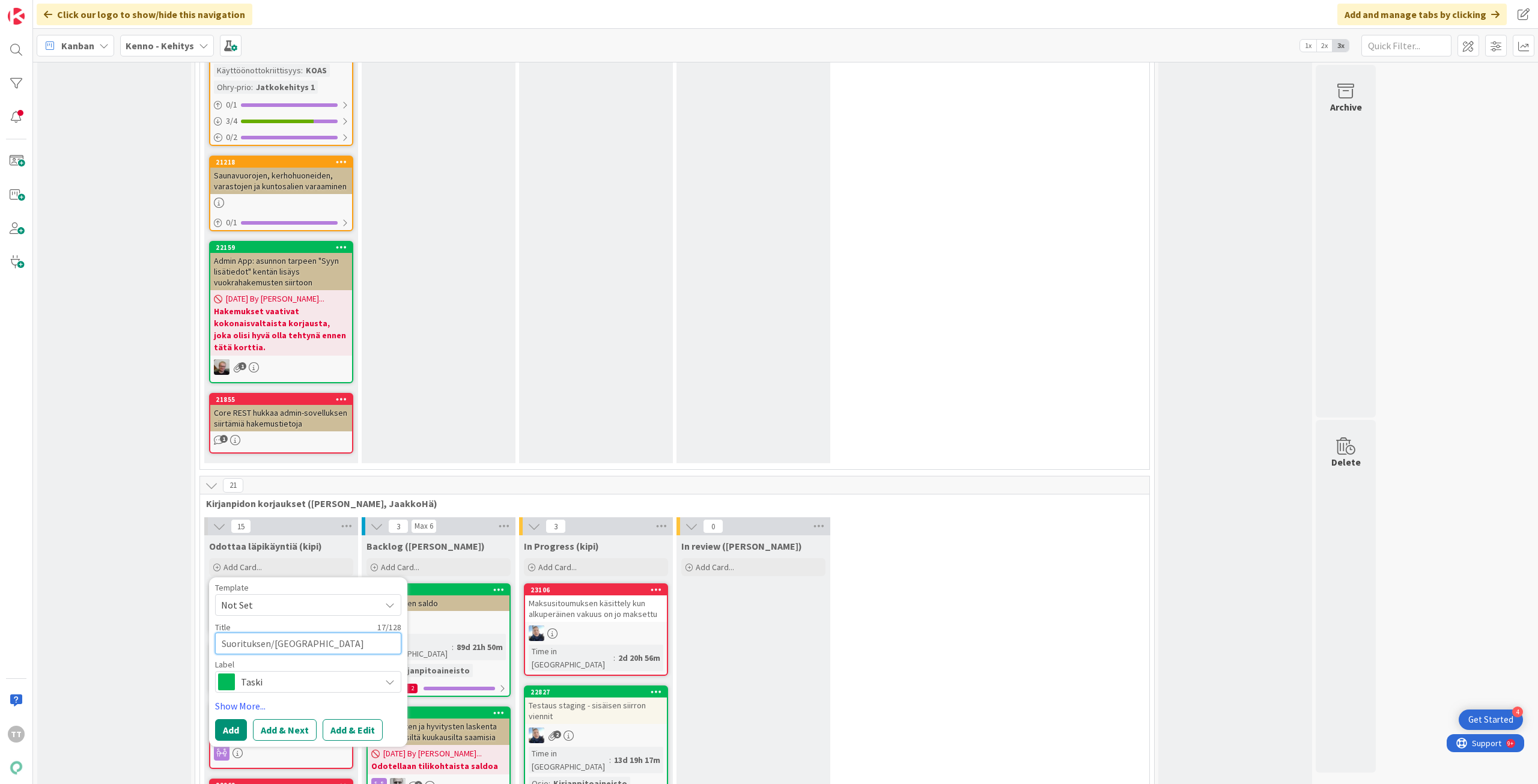
type textarea "x"
type textarea "Suorituksen/Ennakon"
type textarea "x"
type textarea "Suorituksen/Ennakon"
type textarea "x"
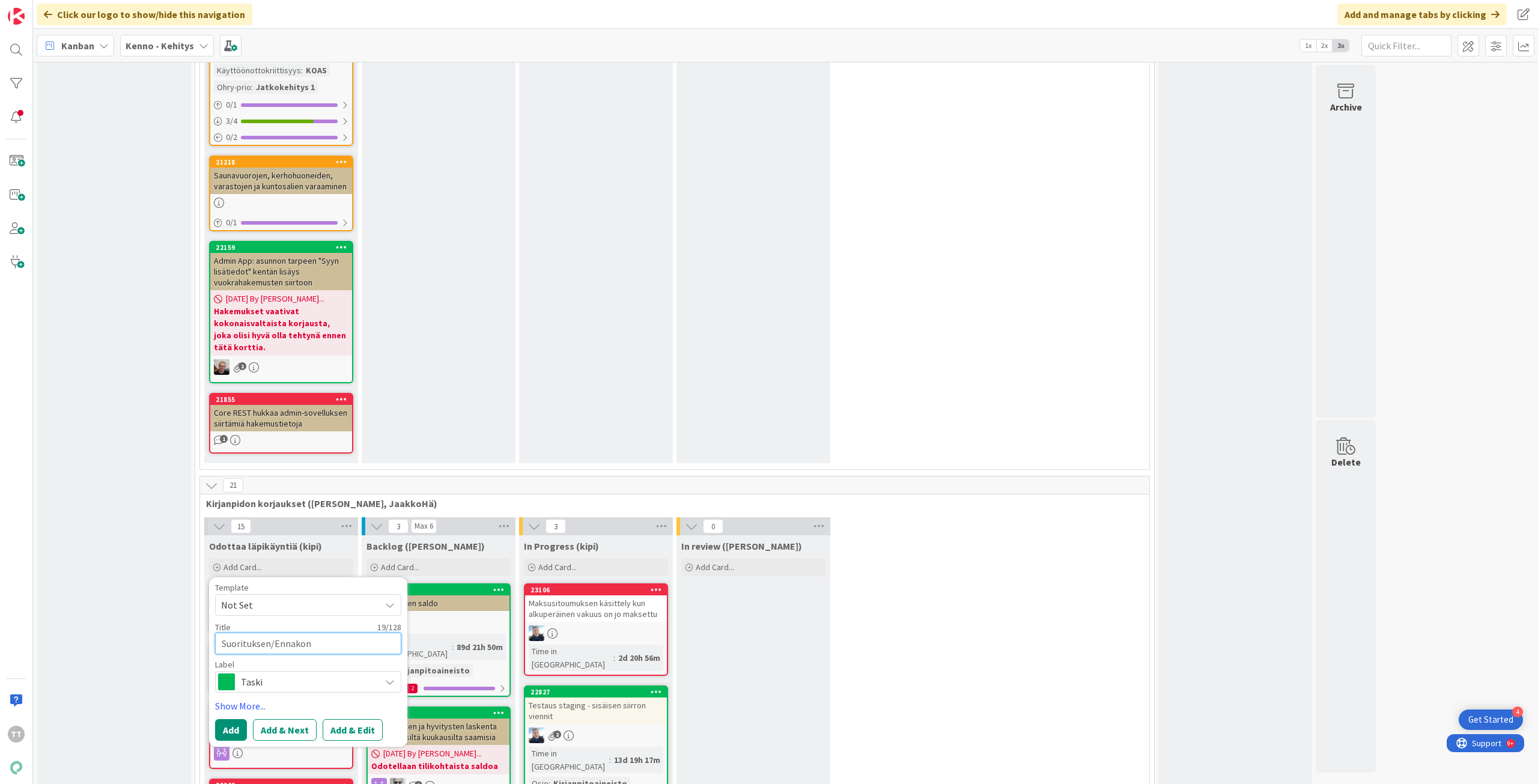
type textarea "Suorituksen/Ennakon k"
type textarea "x"
type textarea "Suorituksen/Ennakon kä"
type textarea "x"
type textarea "Suorituksen/Ennakon käs"
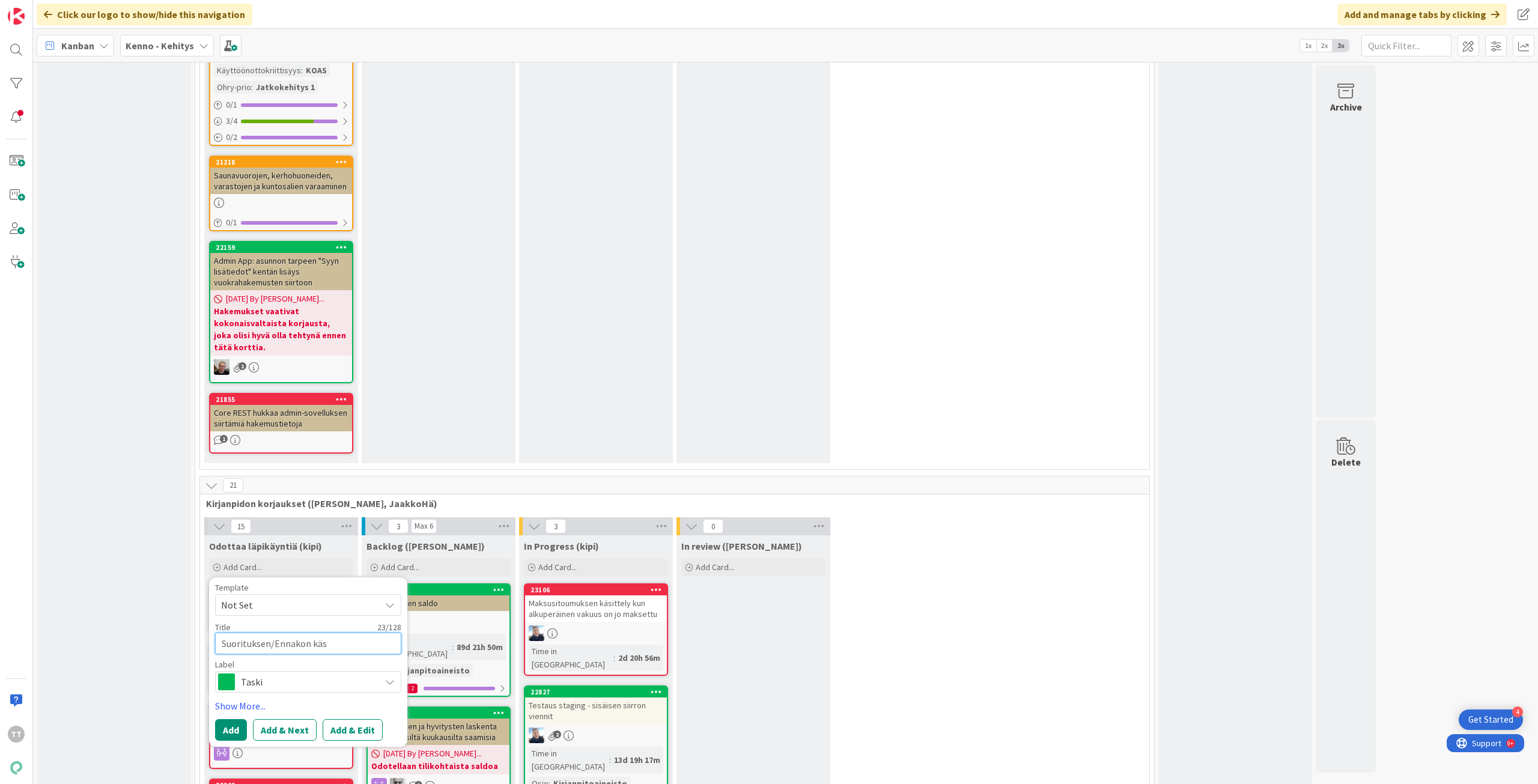
type textarea "x"
type textarea "Suorituksen/Ennakon käsi"
type textarea "x"
type textarea "Suorituksen/Ennakon käsit"
type textarea "x"
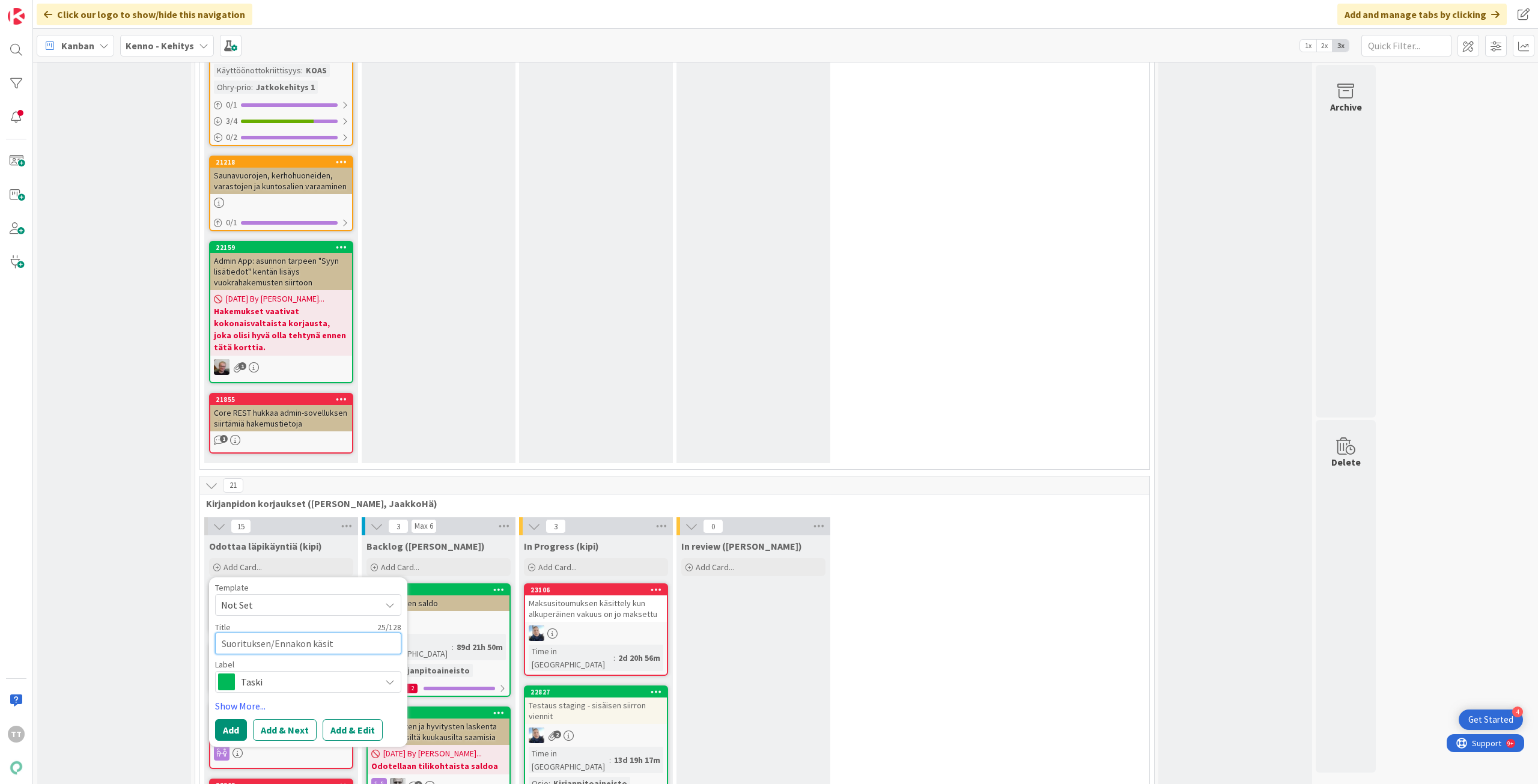
type textarea "Suorituksen/Ennakon käsitt"
type textarea "x"
type textarea "Suorituksen/Ennakon käsitte"
type textarea "x"
type textarea "Suorituksen/Ennakon käsittel"
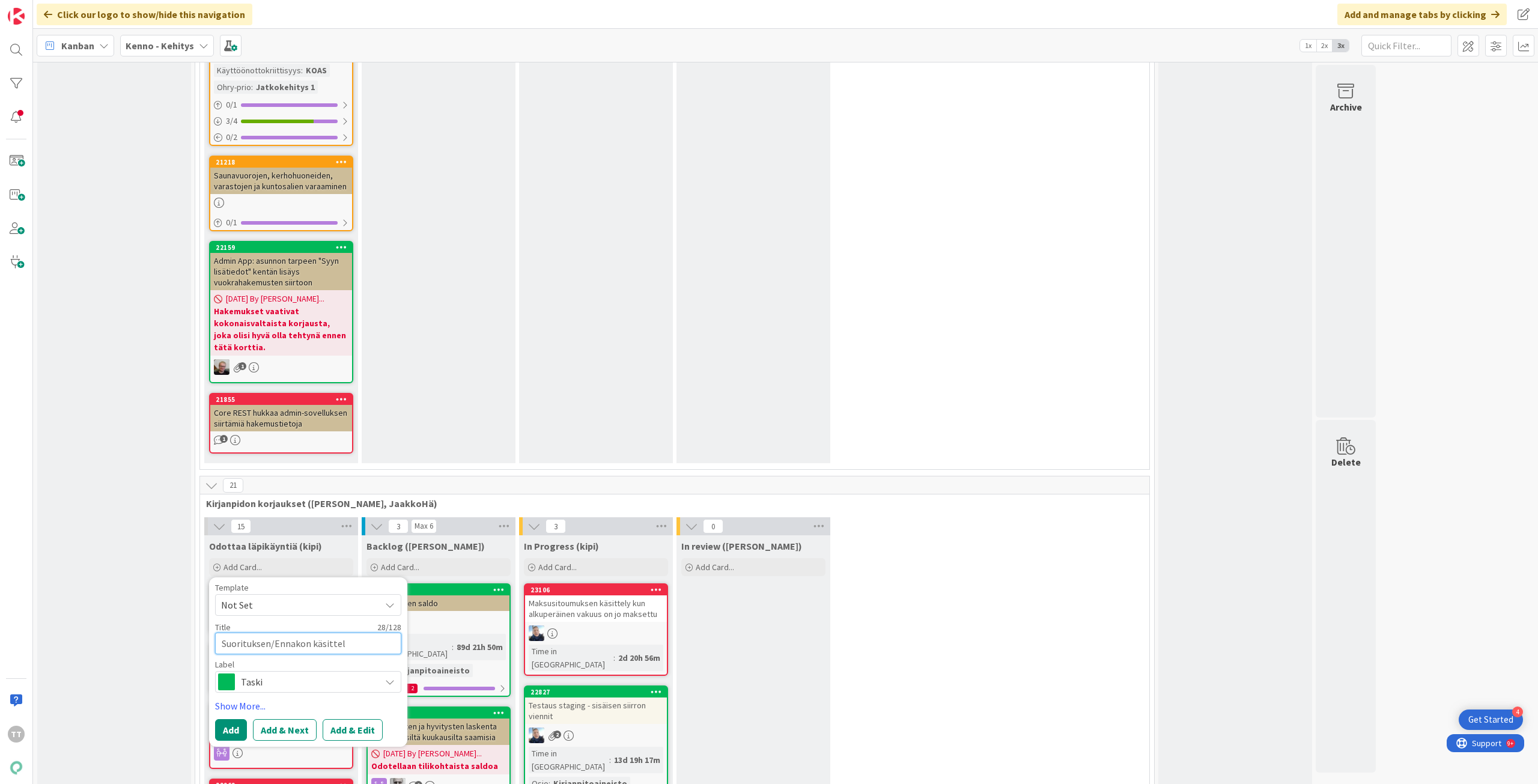
type textarea "x"
type textarea "Suorituksen/Ennakon käsittely"
type textarea "x"
type textarea "Suorituksen/Ennakon käsittelyn"
type textarea "x"
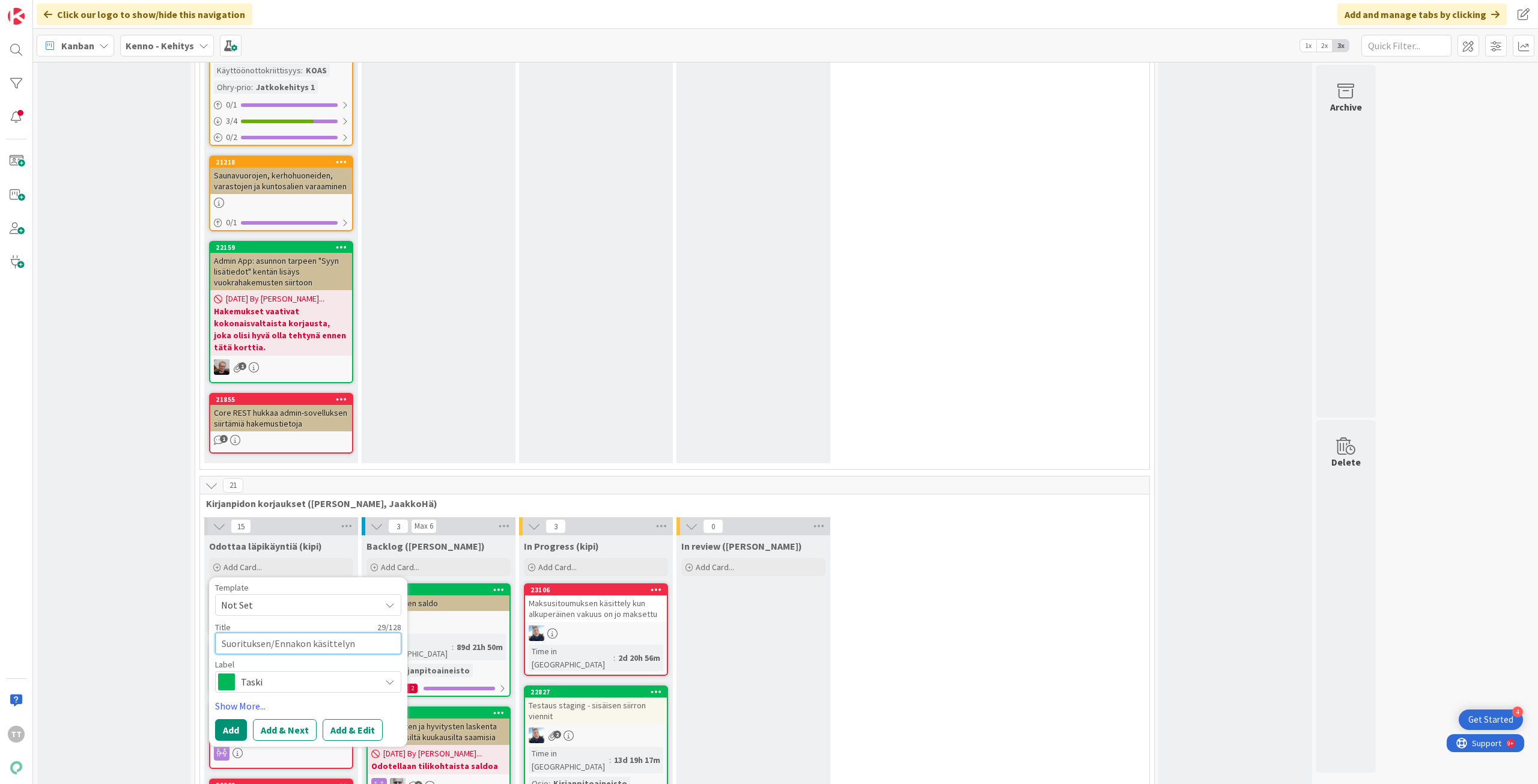
type textarea "Suorituksen/Ennakon käsittelyn"
type textarea "x"
type textarea "Suorituksen/Ennakon käsittelyn b"
type textarea "x"
type textarea "Suorituksen/Ennakon käsittelyn bu"
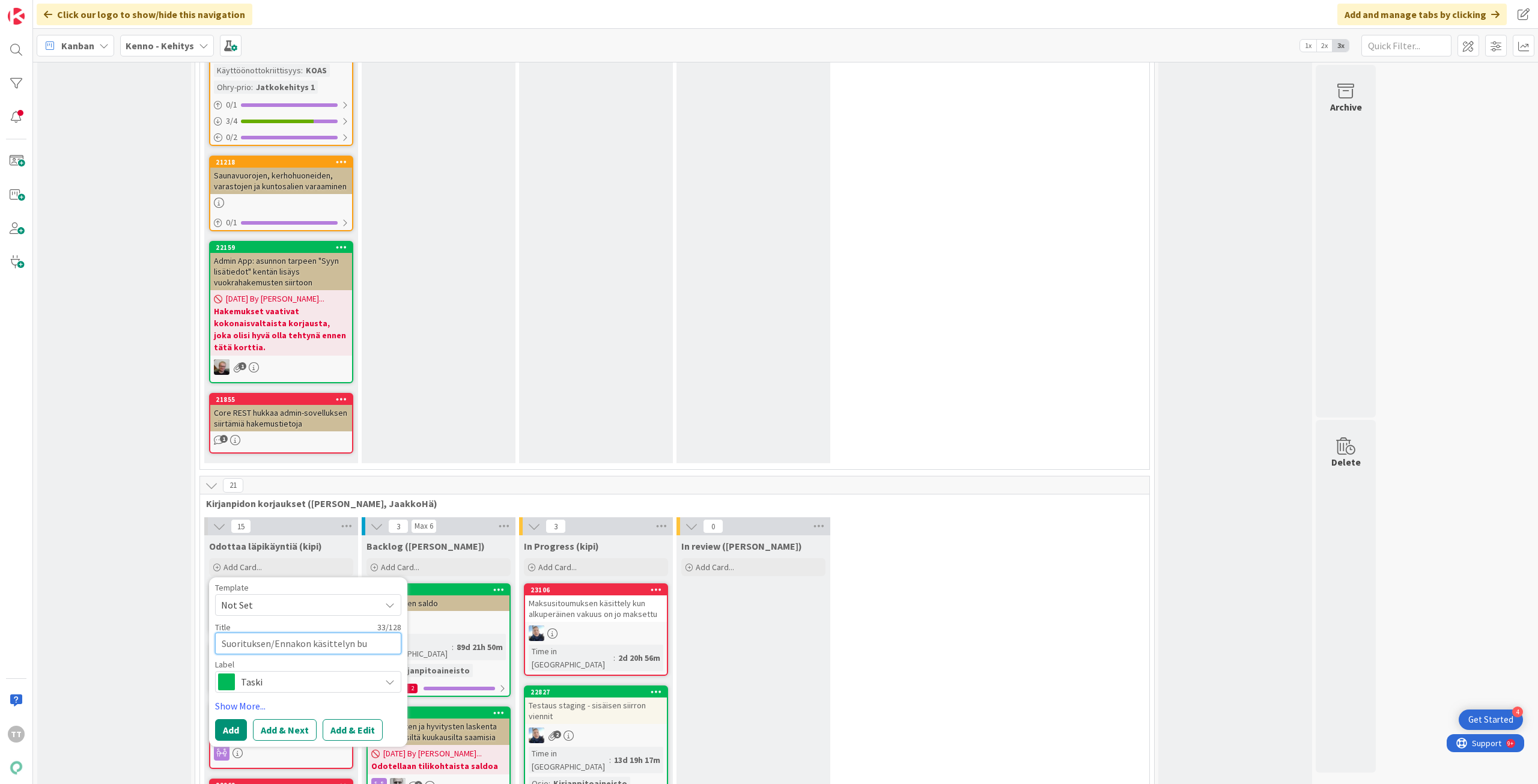
type textarea "x"
type textarea "Suorituksen/Ennakon käsittelyn bug"
type textarea "x"
type textarea "Suorituksen/Ennakon käsittelyn bugi"
click at [254, 673] on span "Taski" at bounding box center [307, 681] width 133 height 17
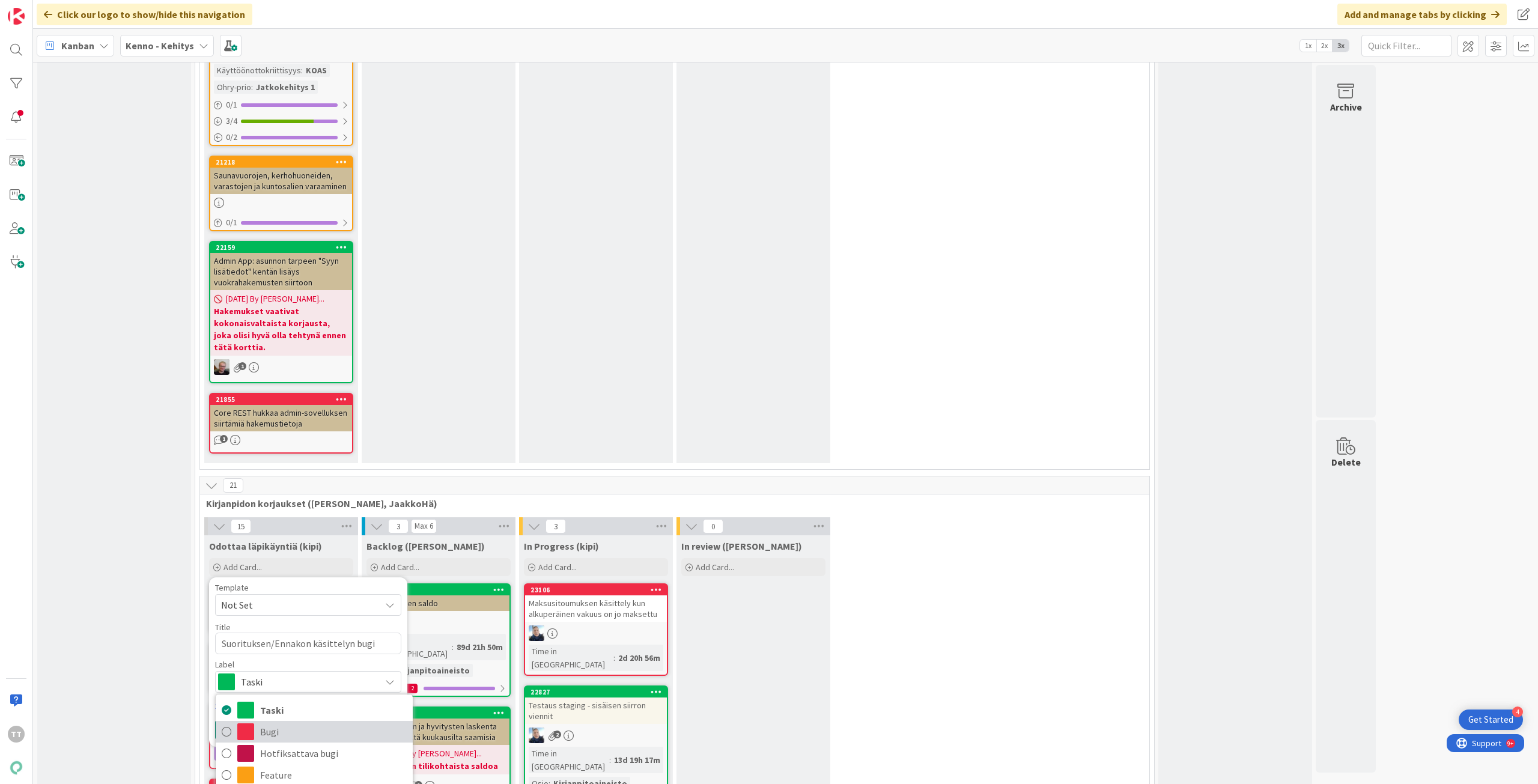
click at [263, 722] on span "Bugi" at bounding box center [334, 731] width 147 height 18
type textarea "x"
drag, startPoint x: 353, startPoint y: 368, endPoint x: 340, endPoint y: 374, distance: 14.3
click at [353, 719] on button "Add & Edit" at bounding box center [352, 729] width 60 height 21
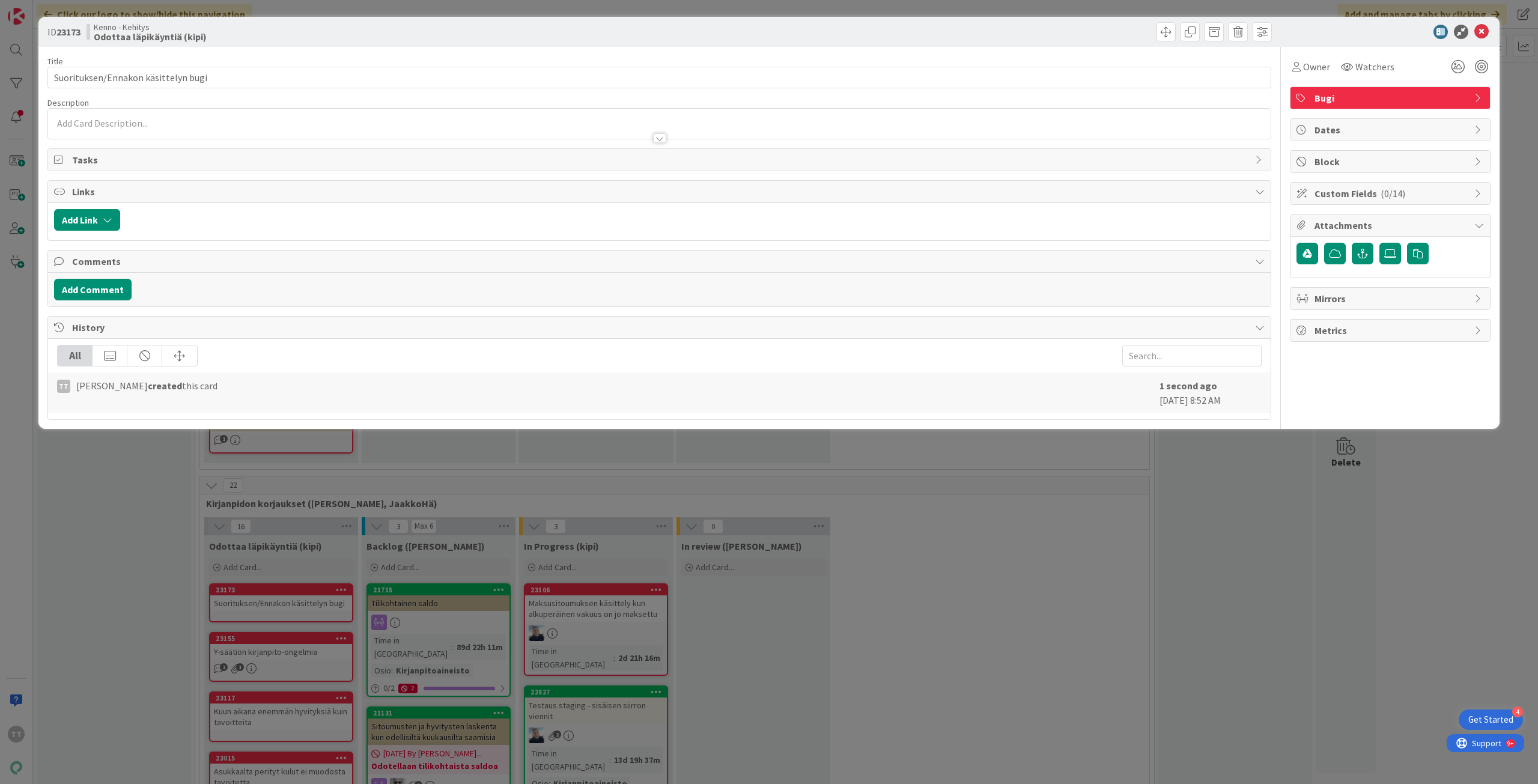
click at [73, 126] on div at bounding box center [659, 132] width 1222 height 13
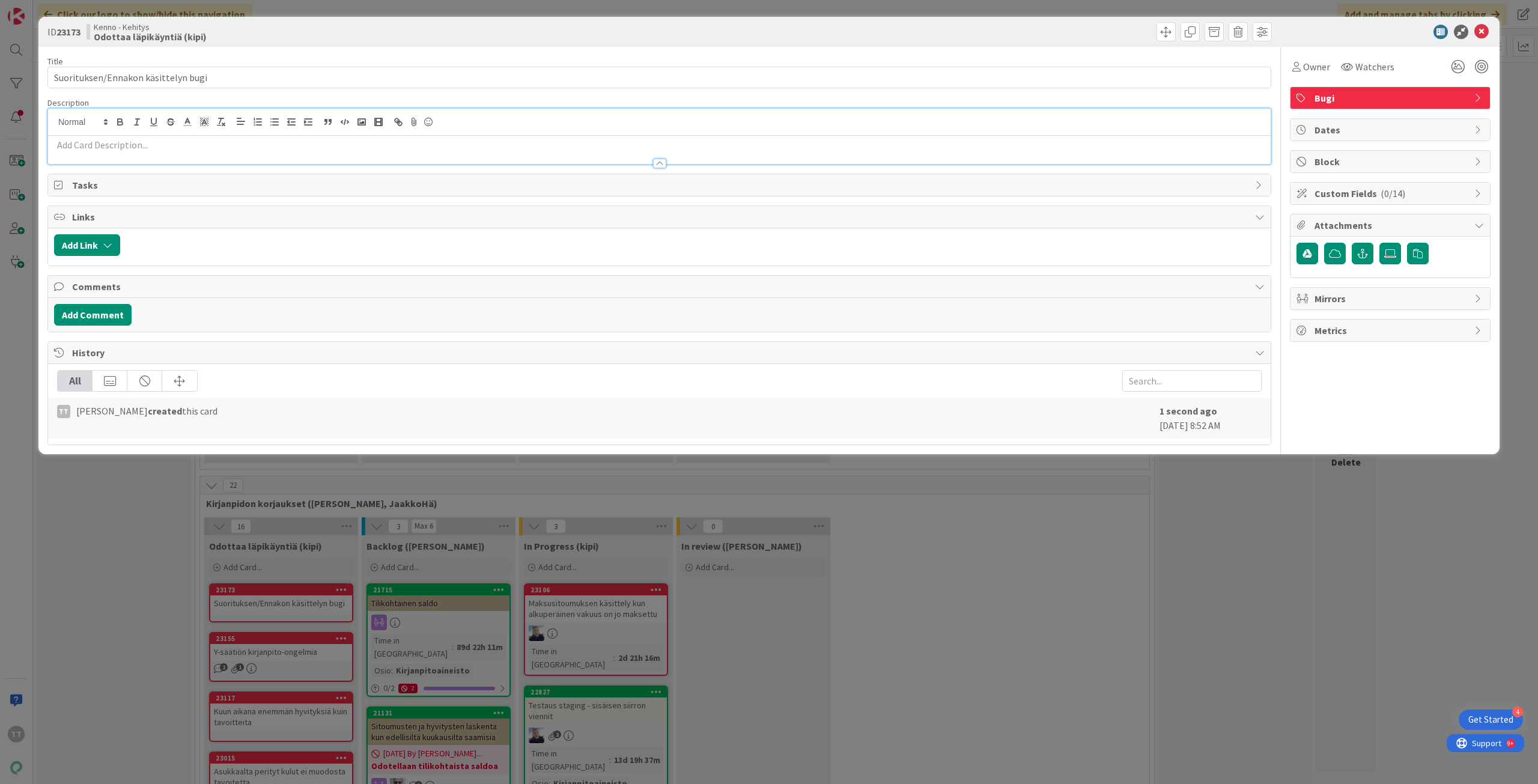
click at [122, 149] on p at bounding box center [659, 144] width 1210 height 13
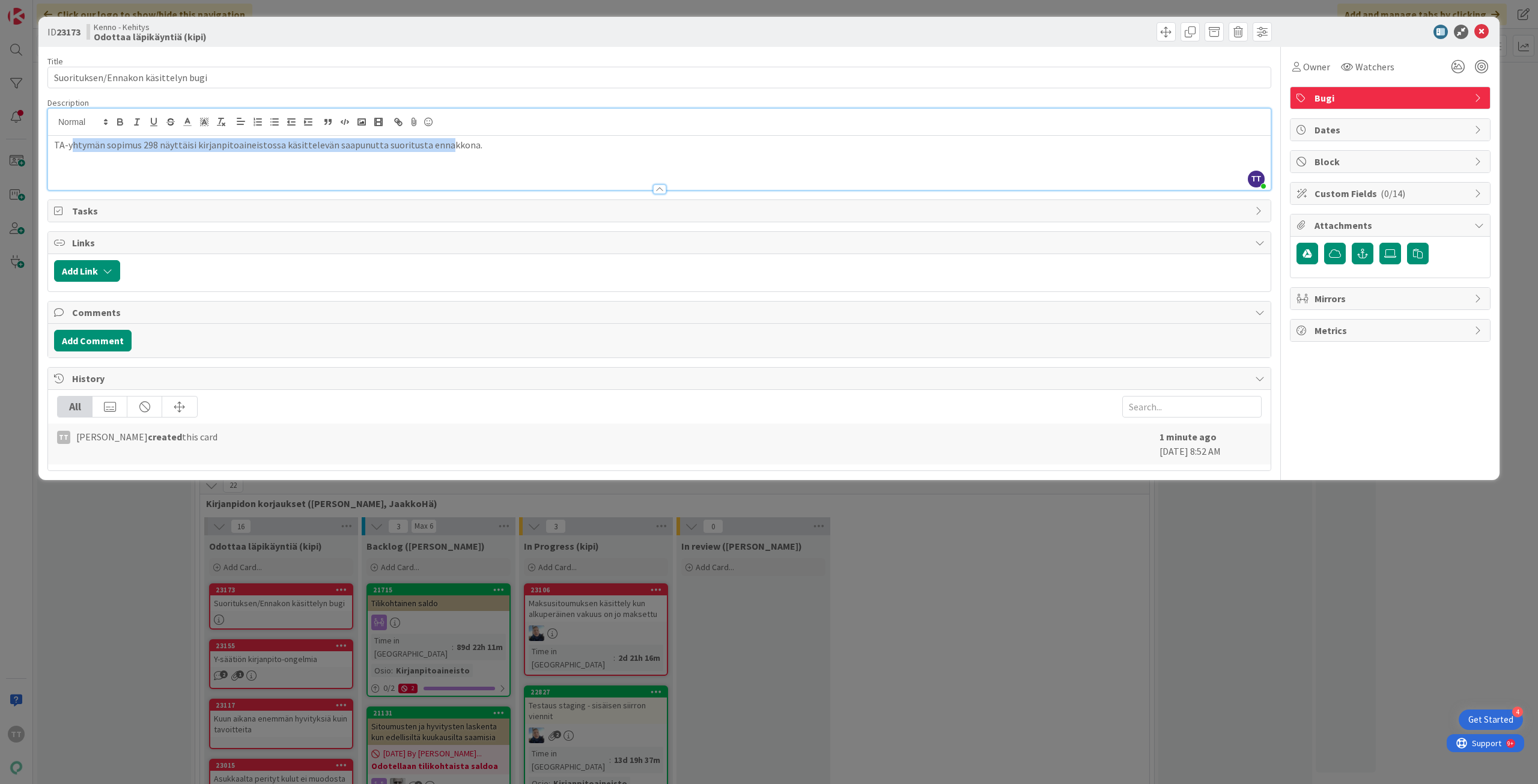
drag, startPoint x: 70, startPoint y: 146, endPoint x: 439, endPoint y: 145, distance: 369.0
click at [439, 145] on p "TA-yhtymän sopimus 298 näyttäisi kirjanpitoaineistossa käsittelevän saapunutta …" at bounding box center [659, 144] width 1210 height 13
click at [476, 145] on p "TA-yhtymän sopimus 298 näyttäisi kirjanpitoaineistossa käsittelevän saapunutta …" at bounding box center [659, 144] width 1210 height 13
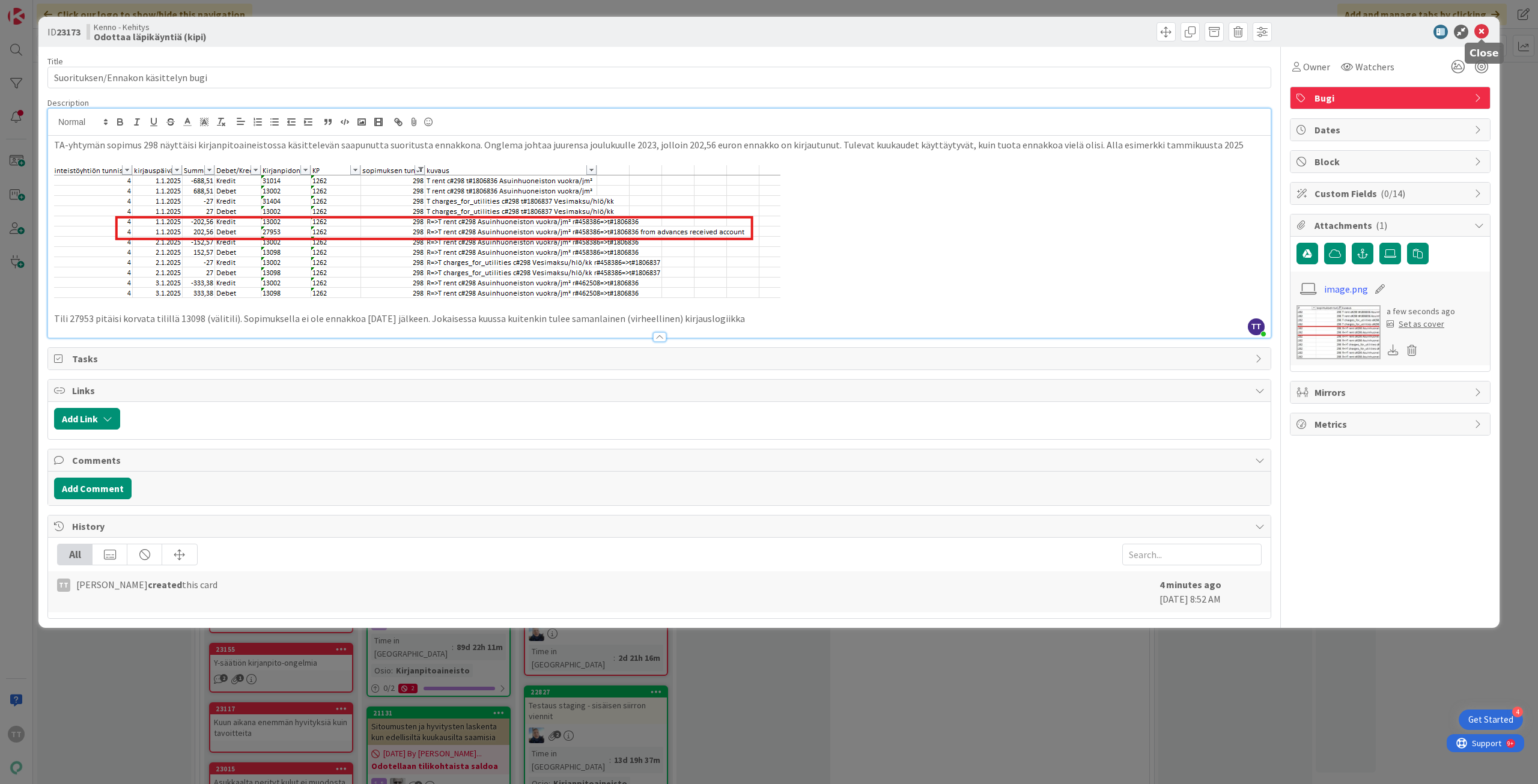
click at [1482, 30] on icon at bounding box center [1481, 32] width 14 height 14
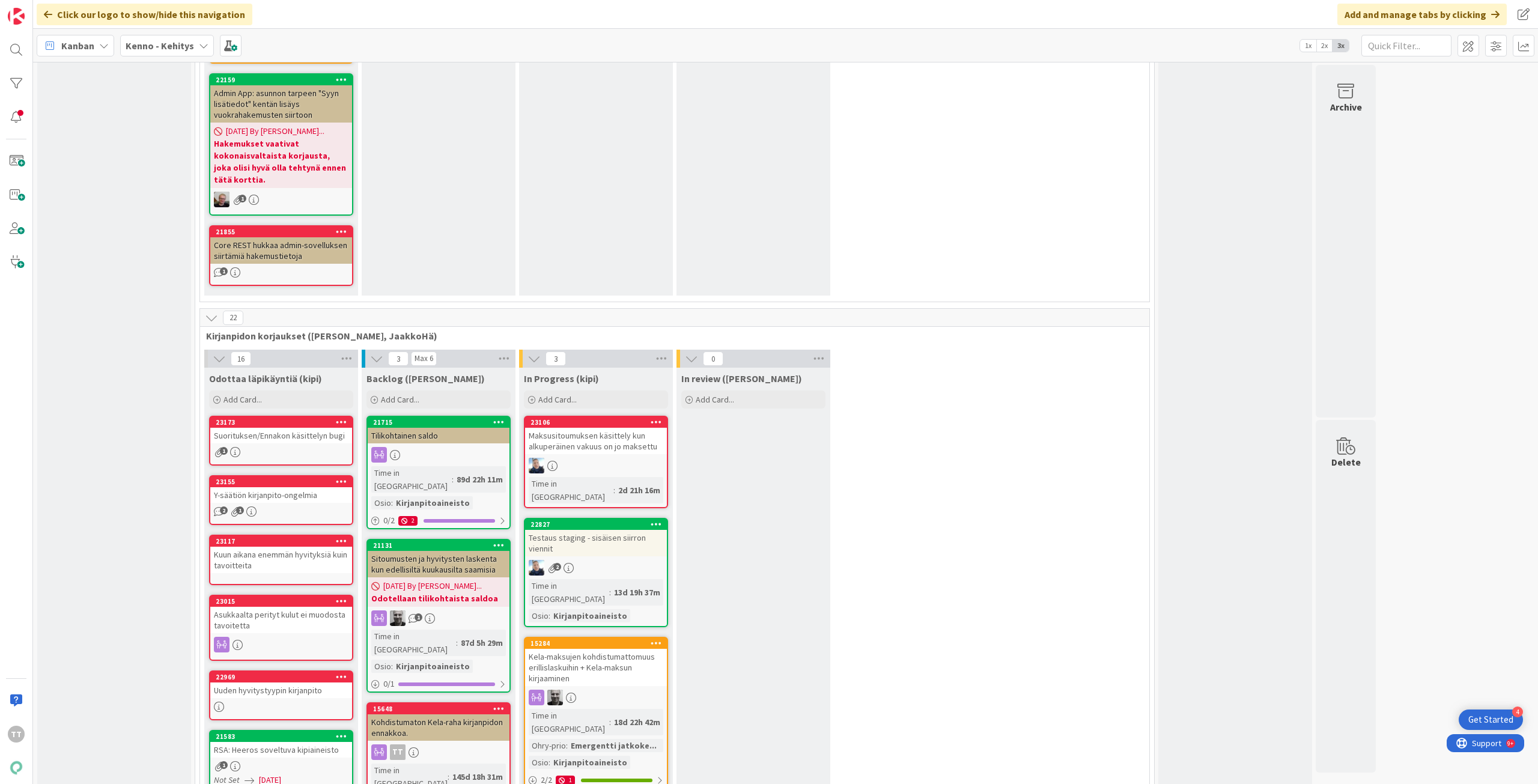
scroll to position [8166, 0]
